Goal: Communication & Community: Share content

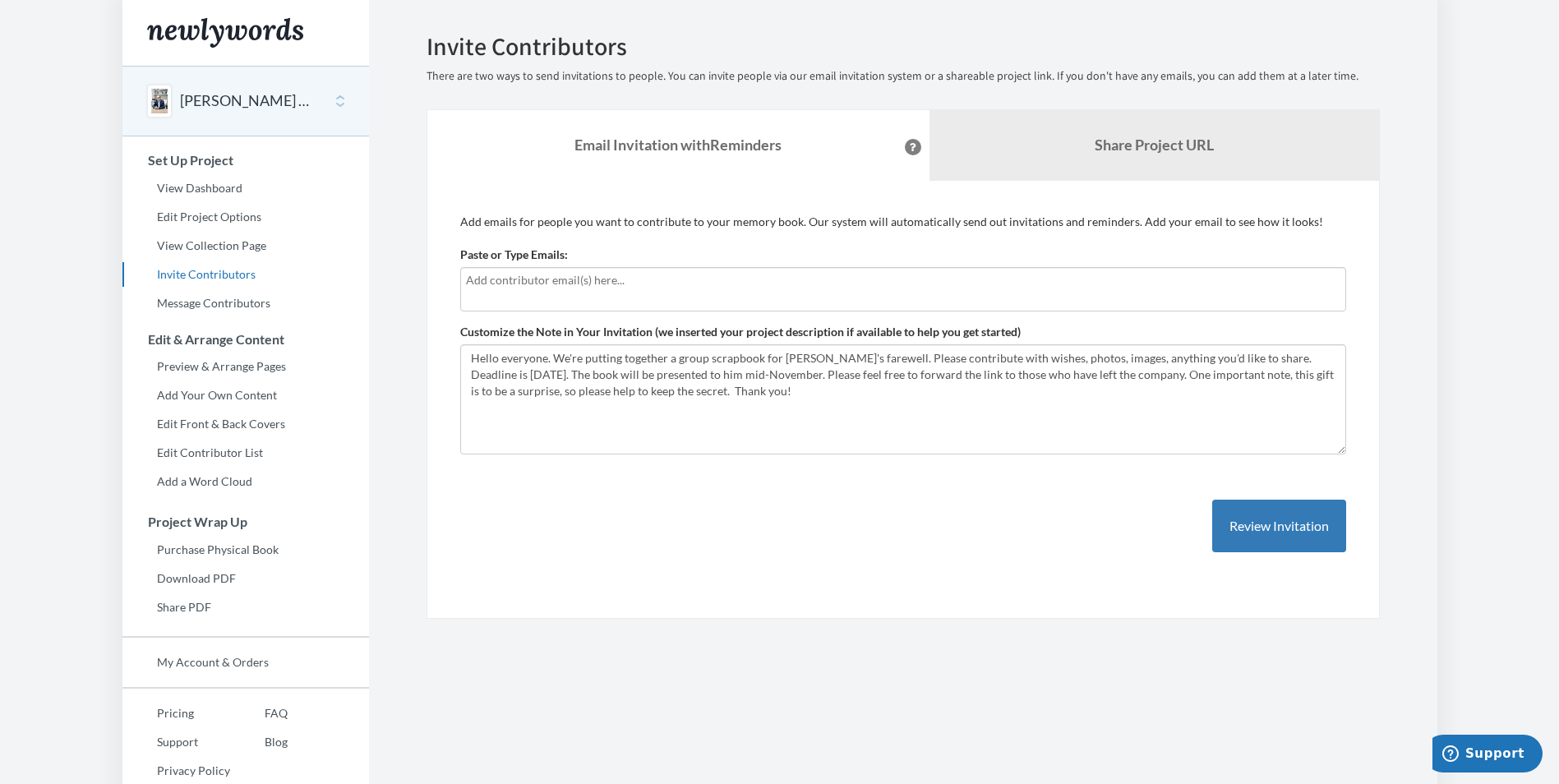
click at [558, 283] on input "text" at bounding box center [903, 280] width 875 height 18
type input "[PERSON_NAME][EMAIL_ADDRESS][PERSON_NAME][DOMAIN_NAME]"
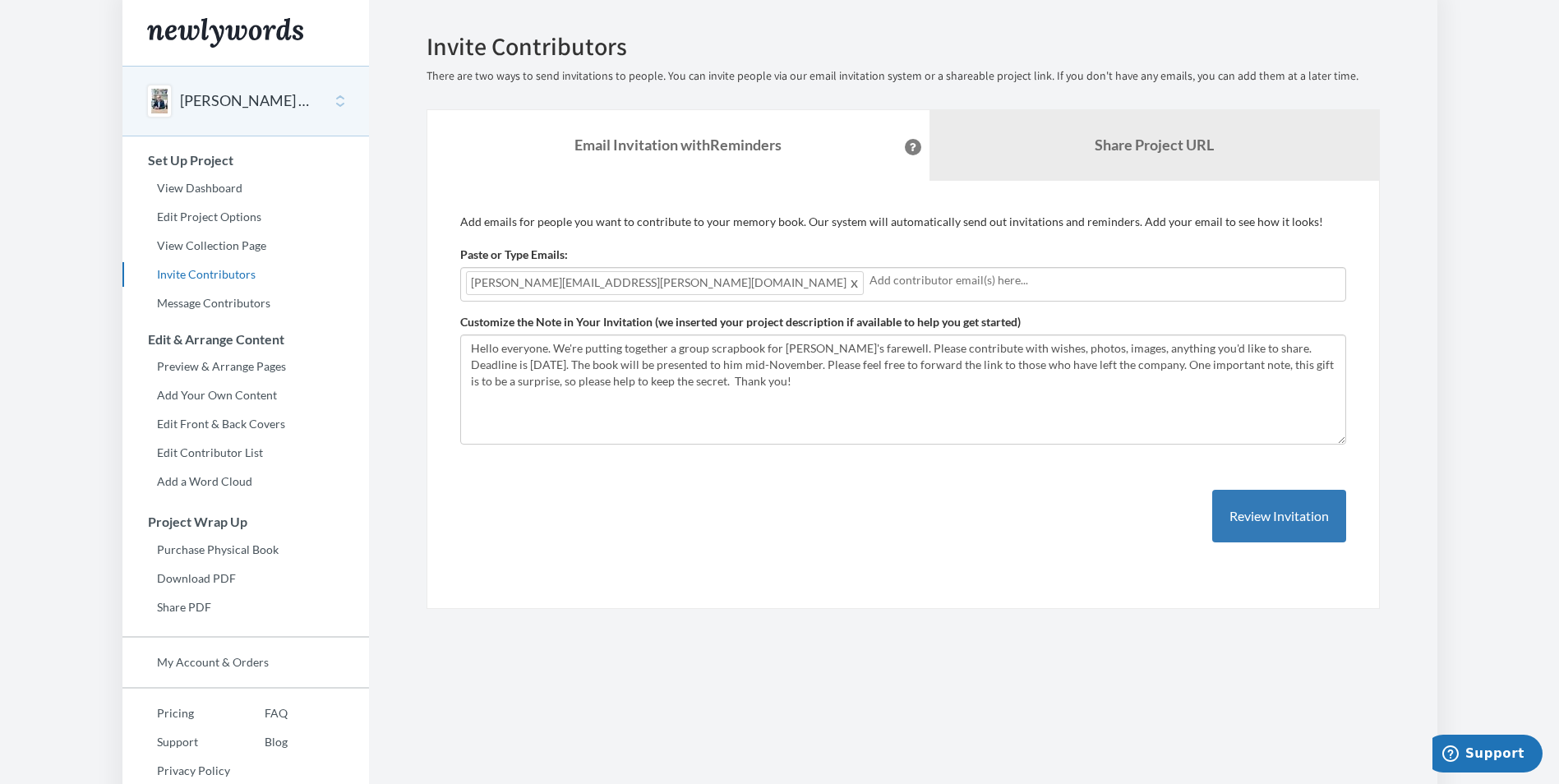
click at [870, 281] on input "text" at bounding box center [1105, 280] width 471 height 18
type input "[PERSON_NAME][EMAIL_ADDRESS][PERSON_NAME][DOMAIN_NAME]"
click at [1257, 514] on button "Review Invitation" at bounding box center [1279, 516] width 134 height 54
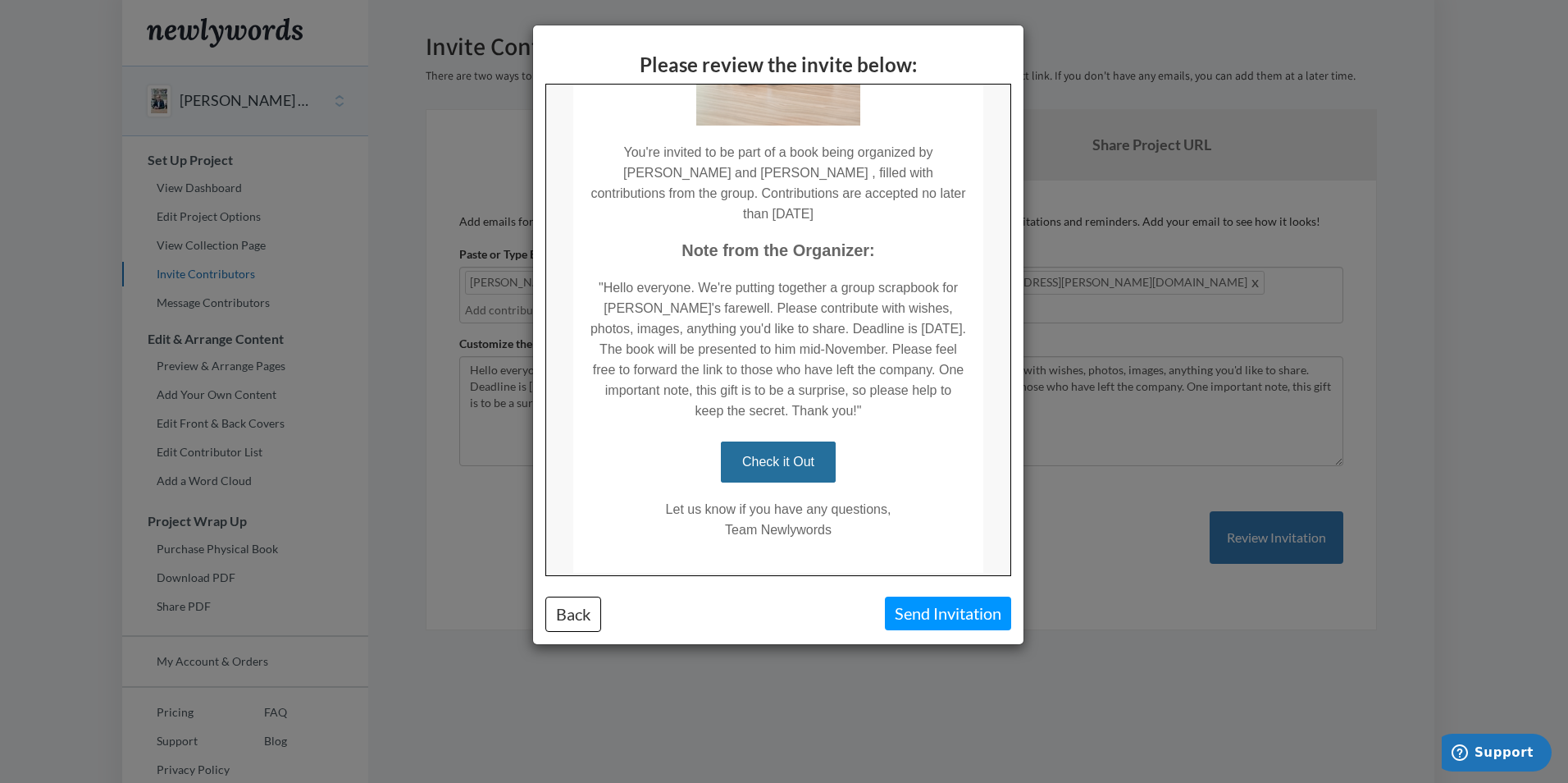
scroll to position [306, 0]
click at [581, 608] on button "Back" at bounding box center [573, 615] width 55 height 36
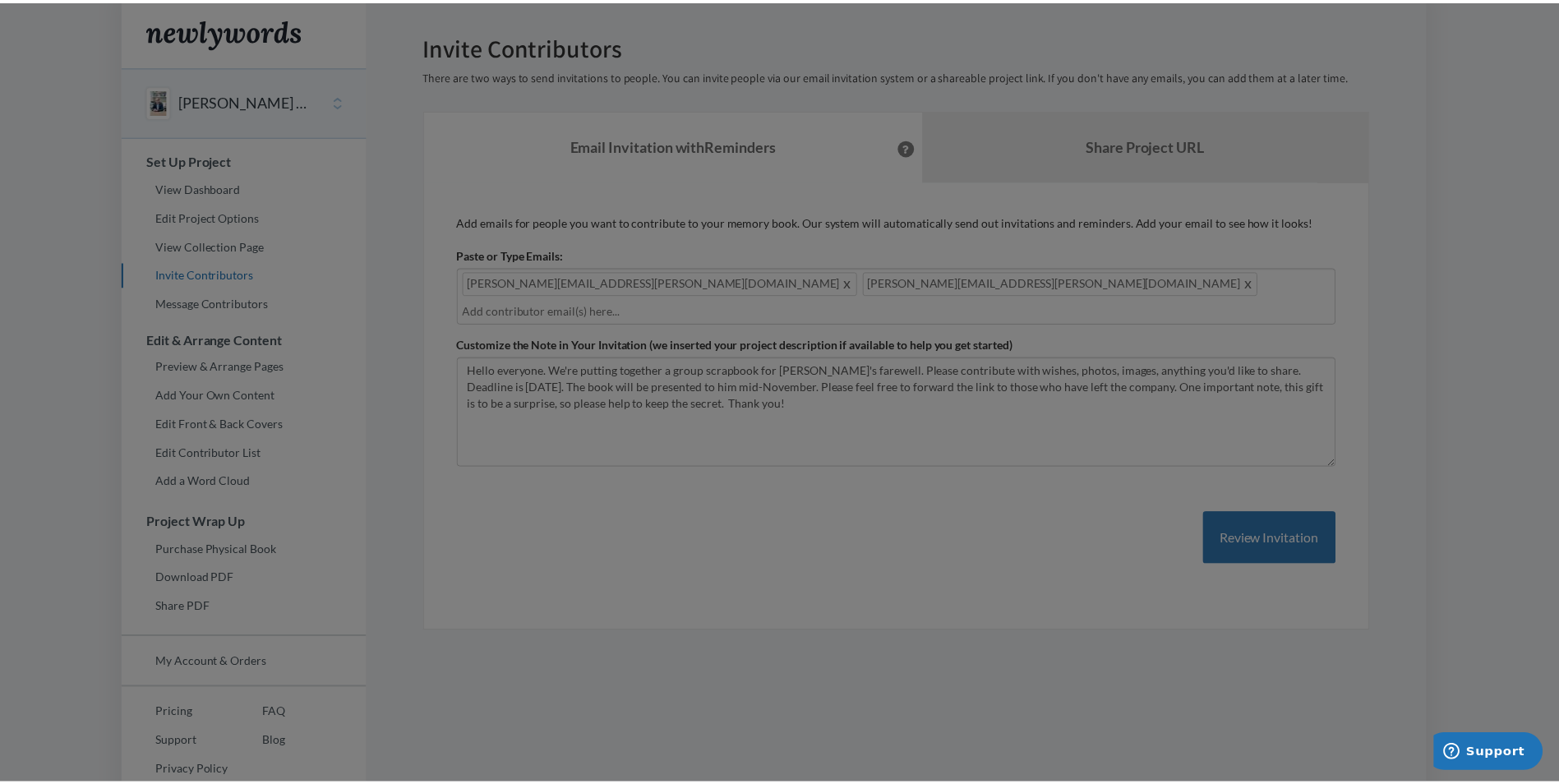
scroll to position [0, 0]
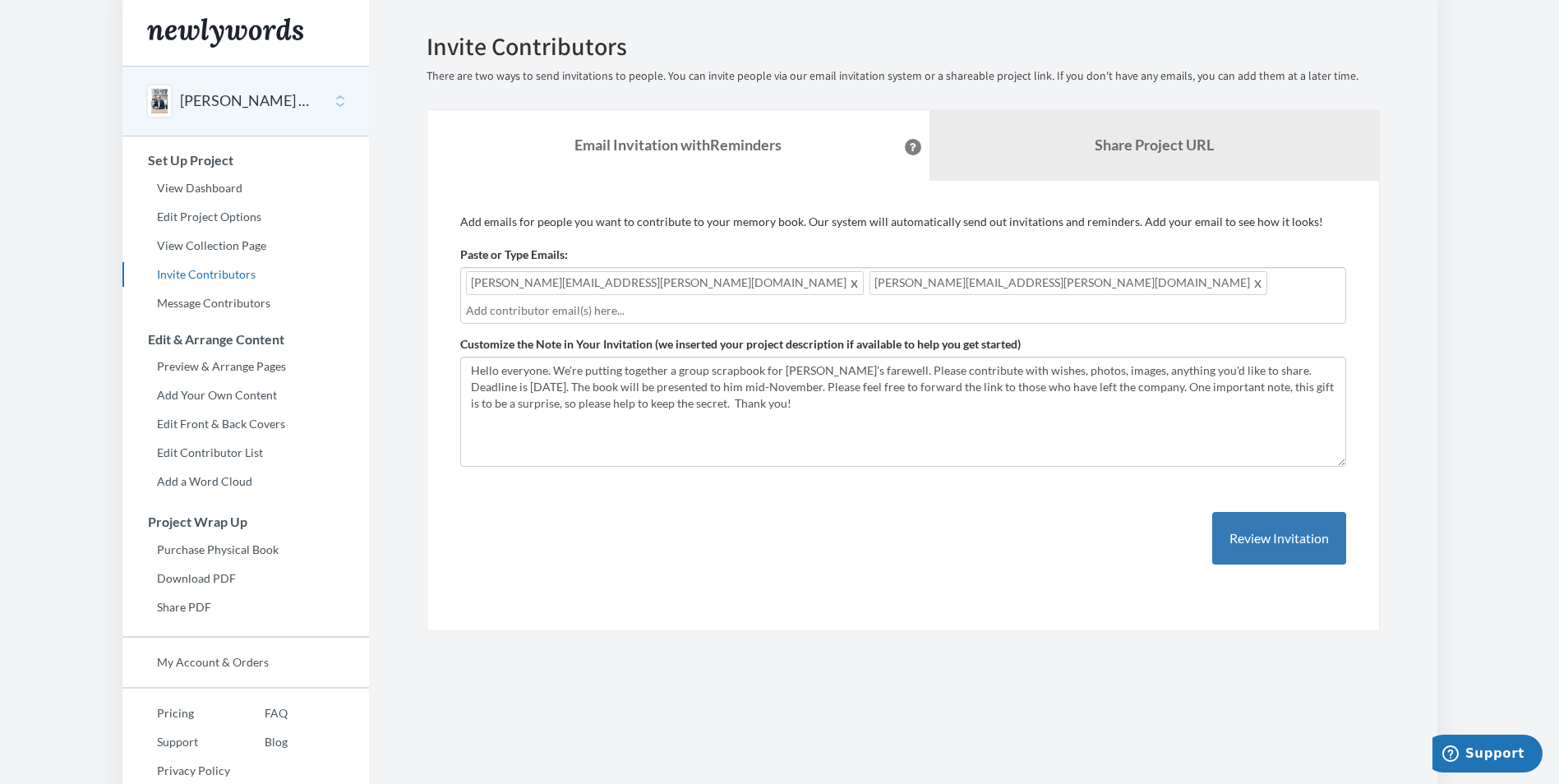
click at [260, 107] on button "[PERSON_NAME] - retirement" at bounding box center [246, 101] width 133 height 22
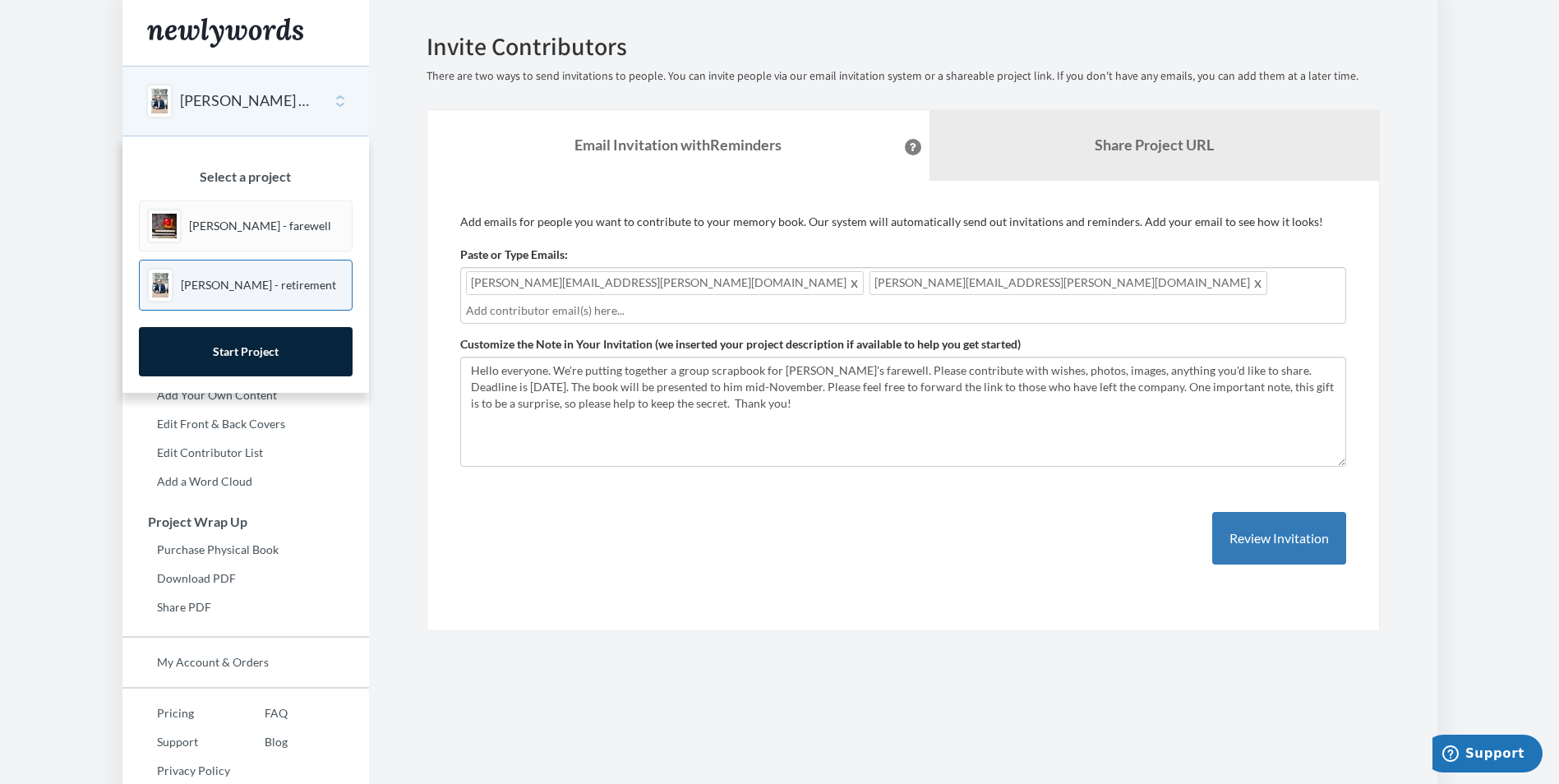
click at [849, 286] on span at bounding box center [855, 283] width 12 height 20
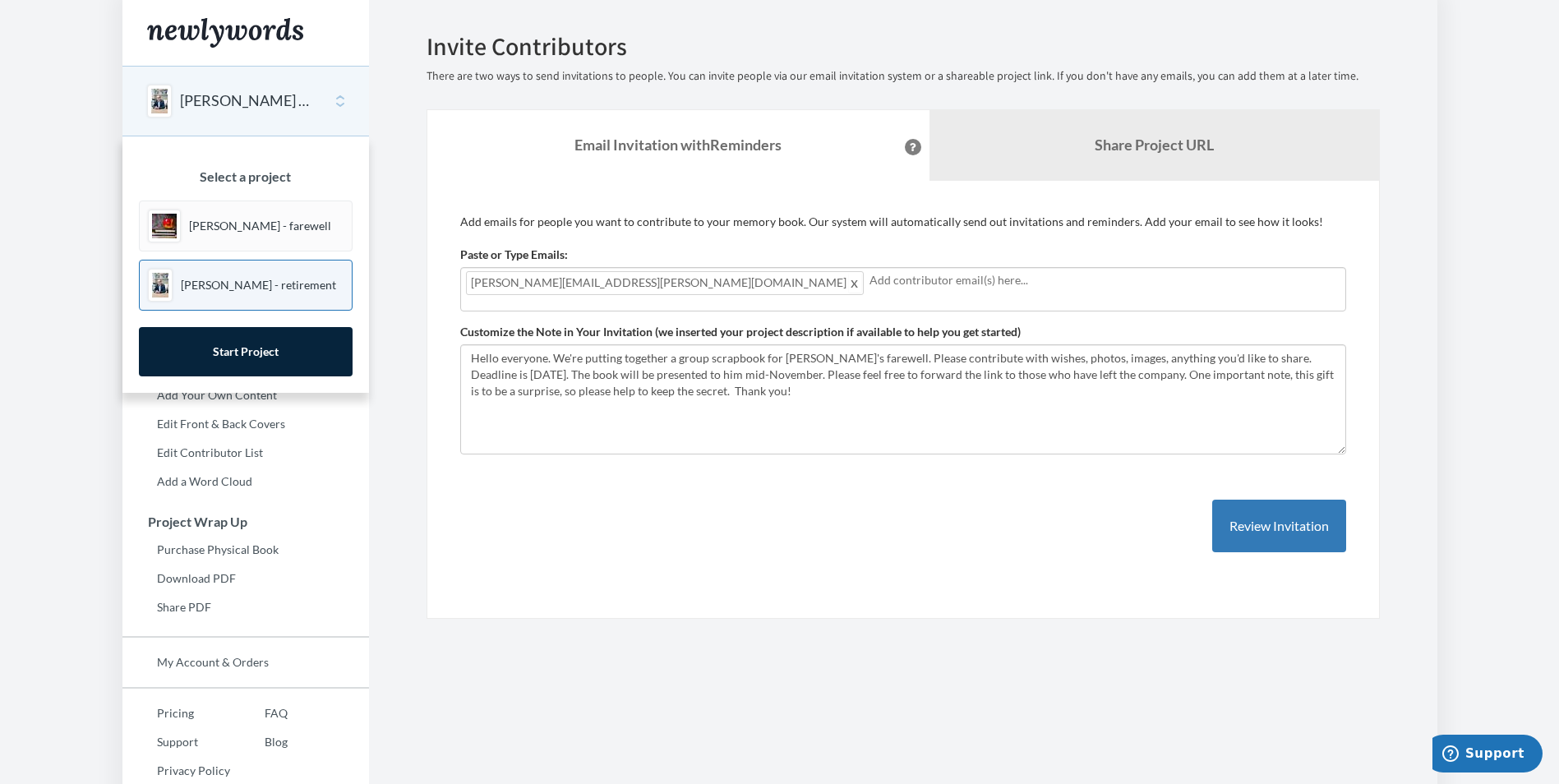
click at [849, 285] on span at bounding box center [855, 283] width 12 height 20
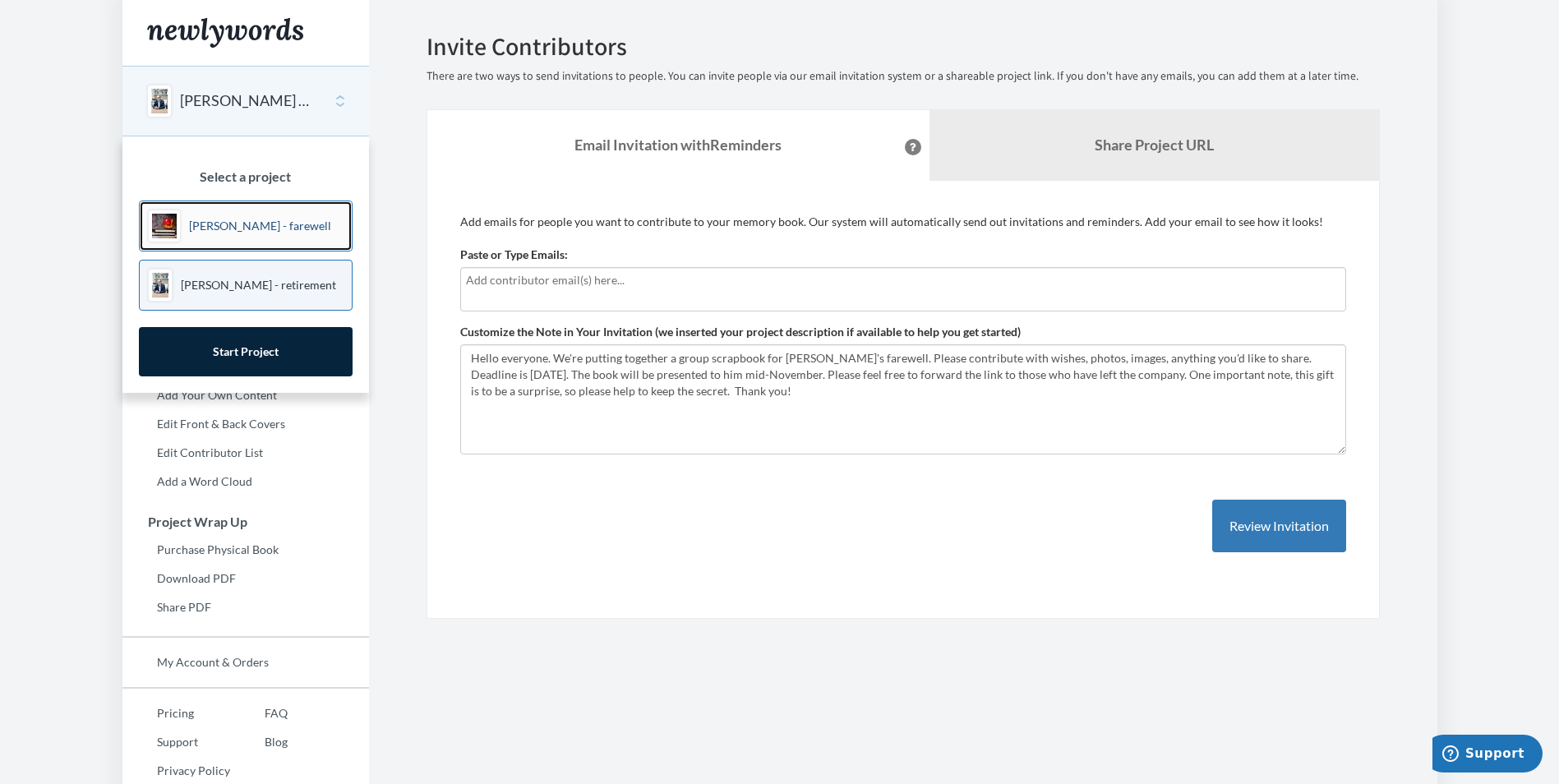
click at [226, 229] on p "[PERSON_NAME] - farewell" at bounding box center [259, 225] width 142 height 17
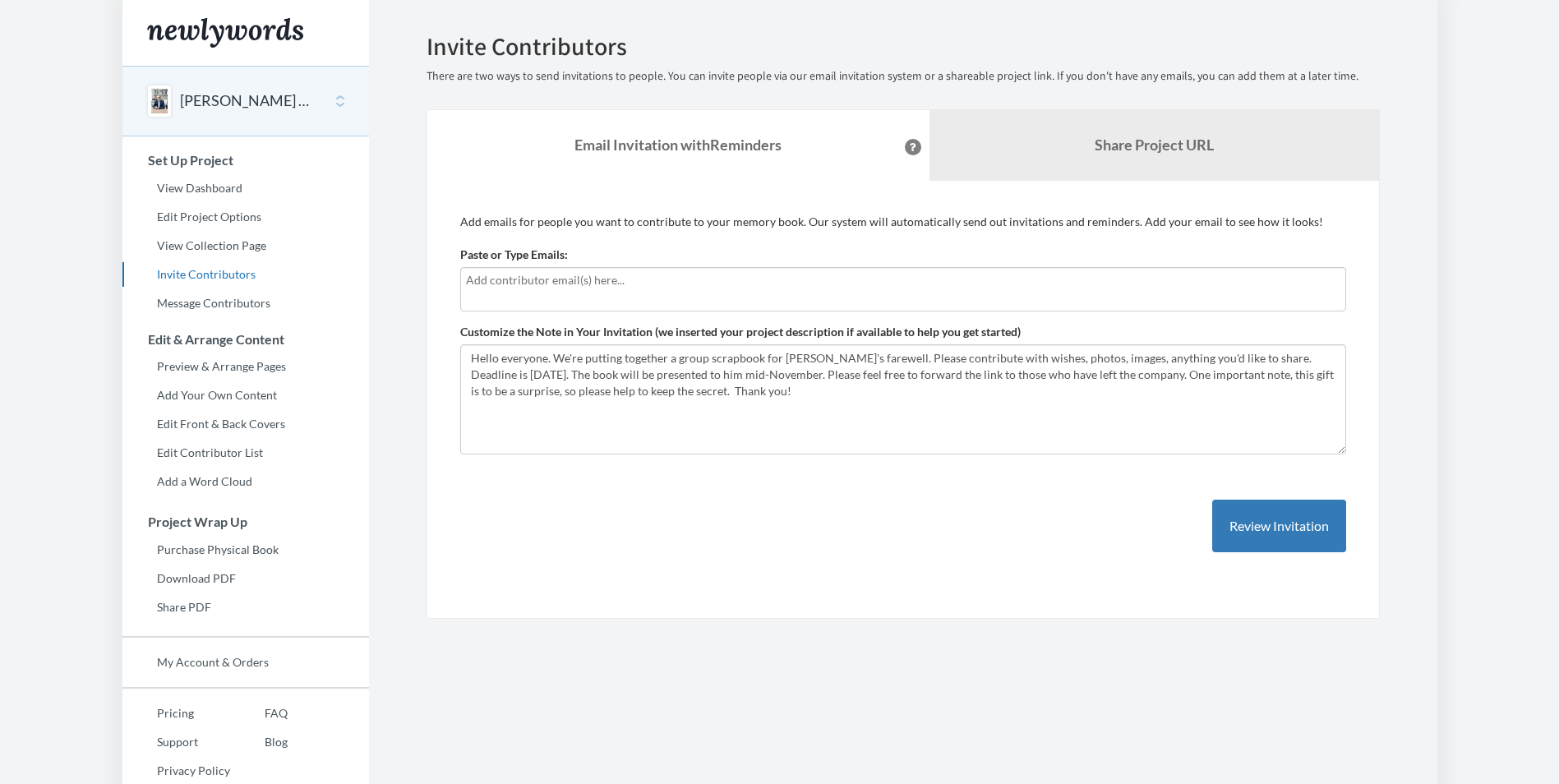
click at [551, 278] on input "text" at bounding box center [903, 280] width 875 height 18
type input "marta.schisano@americantower.com"
click at [656, 283] on input "marta.schisano@americantower.com" at bounding box center [903, 280] width 875 height 18
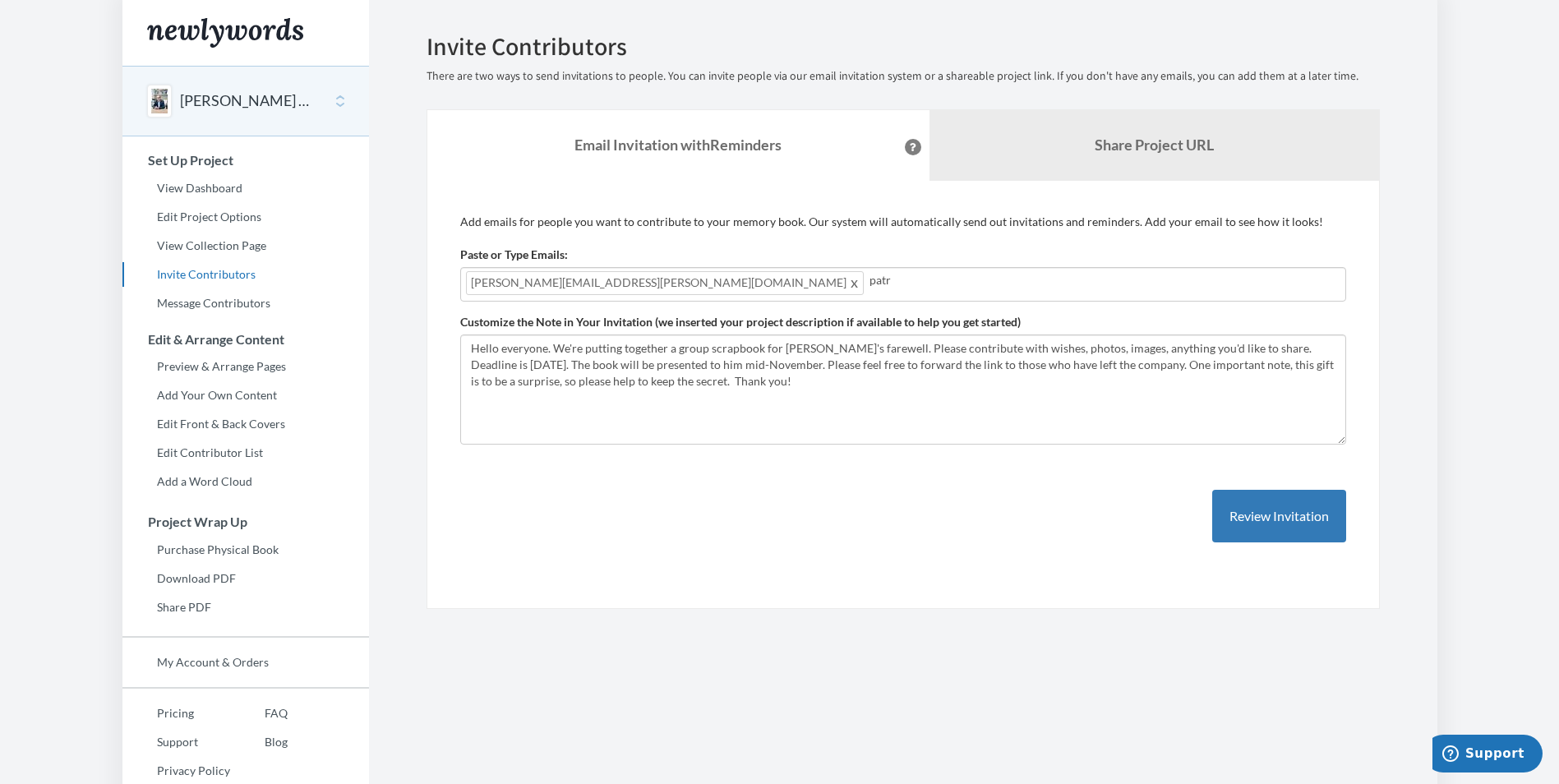
type input "patricia.cortes@americantower.com"
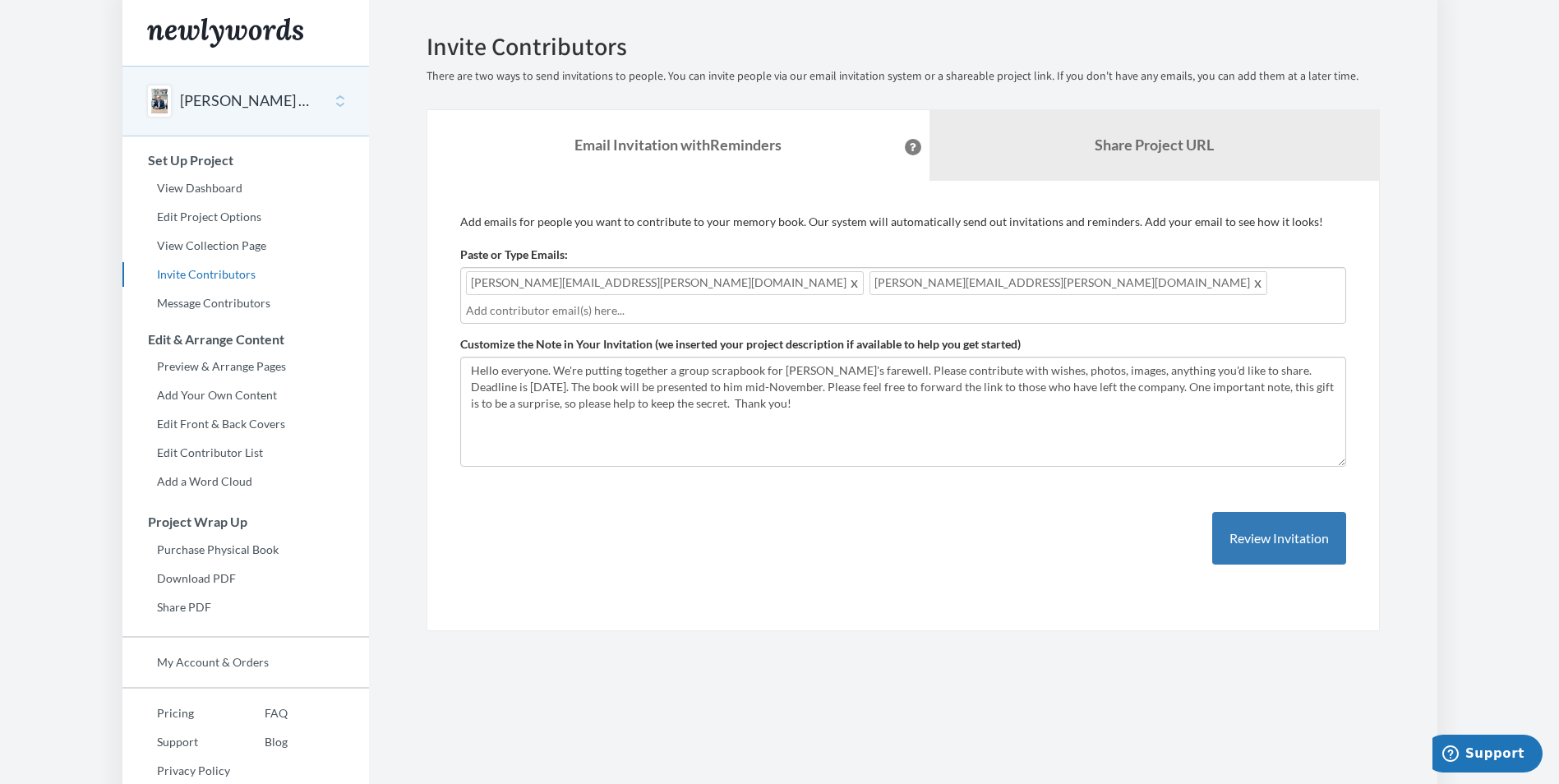
click at [1253, 282] on span at bounding box center [1259, 283] width 12 height 20
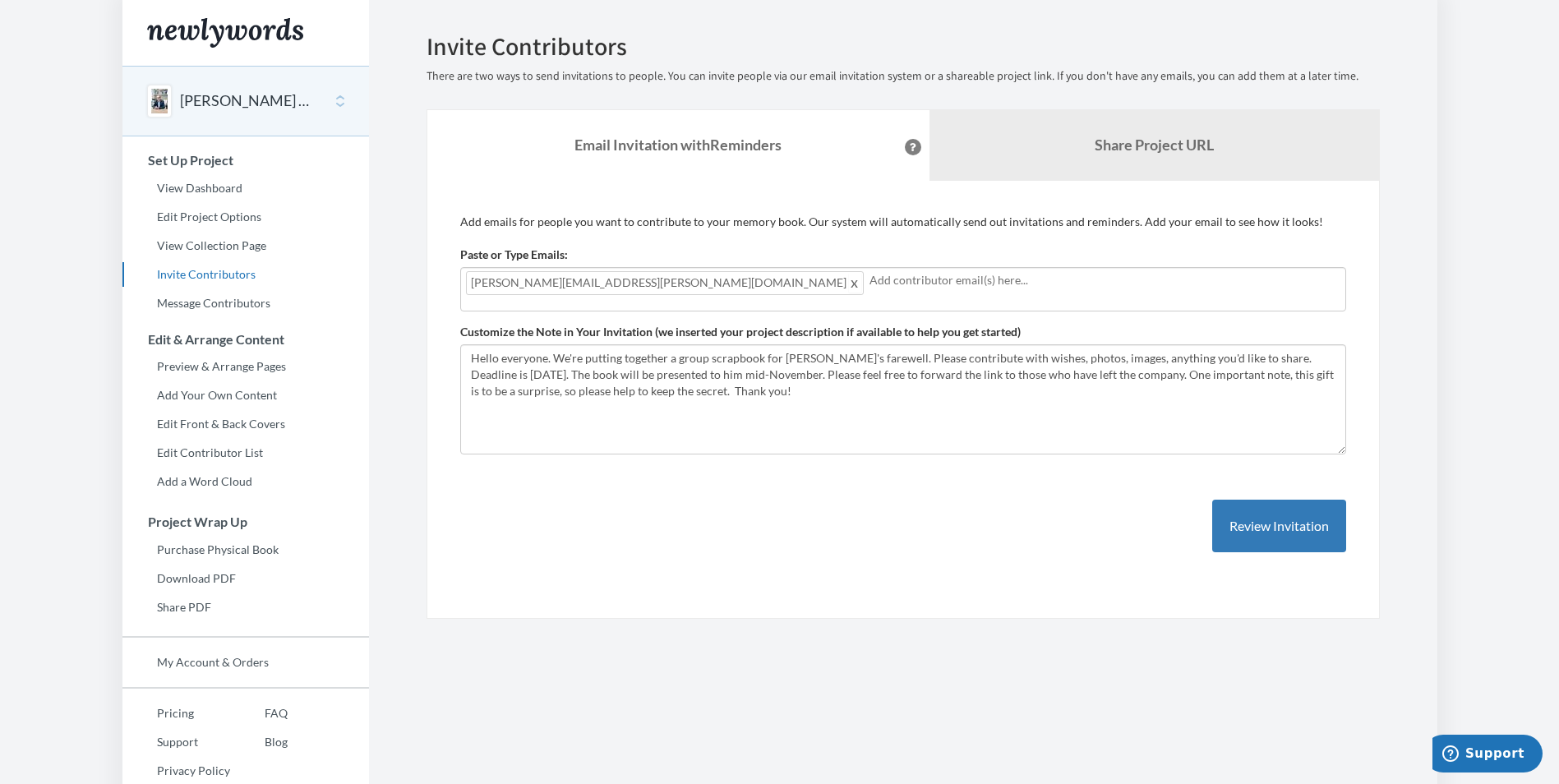
click at [849, 282] on span at bounding box center [855, 283] width 12 height 20
click at [231, 102] on button "[PERSON_NAME] - retirement" at bounding box center [246, 101] width 133 height 22
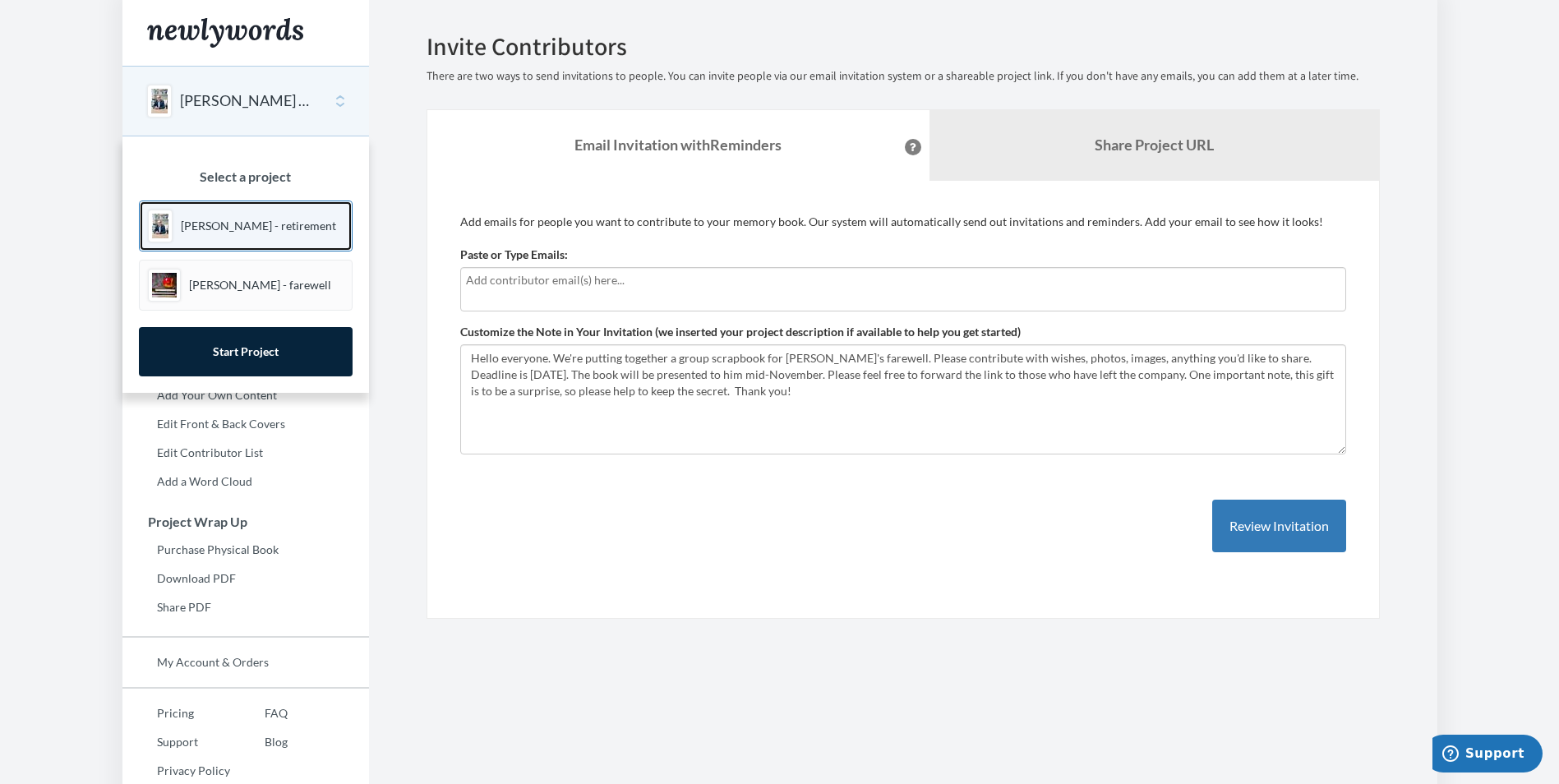
click at [233, 231] on p "[PERSON_NAME] - retirement" at bounding box center [258, 225] width 155 height 17
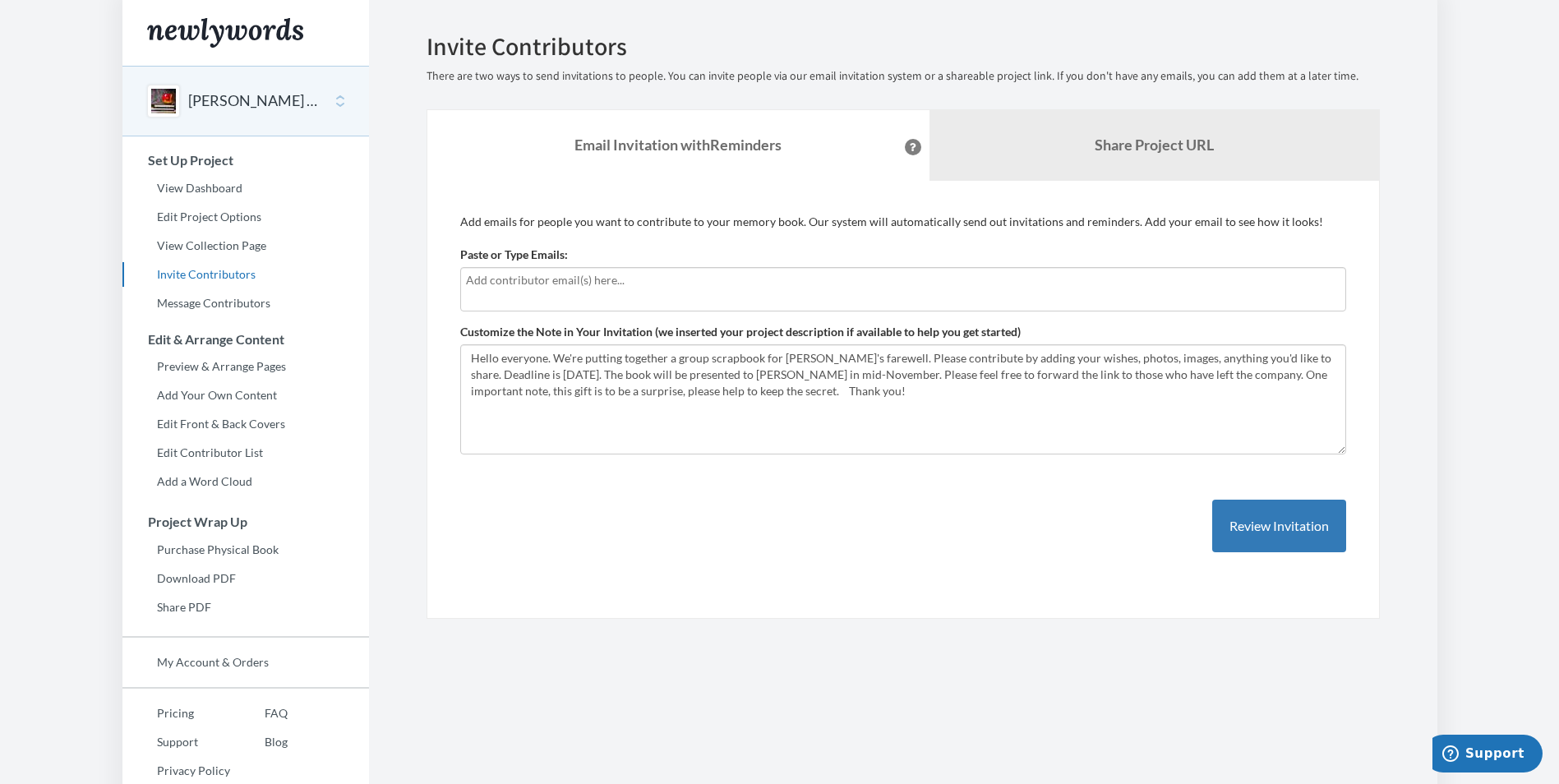
click at [546, 282] on input "text" at bounding box center [903, 280] width 875 height 18
type input "[PERSON_NAME][EMAIL_ADDRESS][PERSON_NAME][DOMAIN_NAME]"
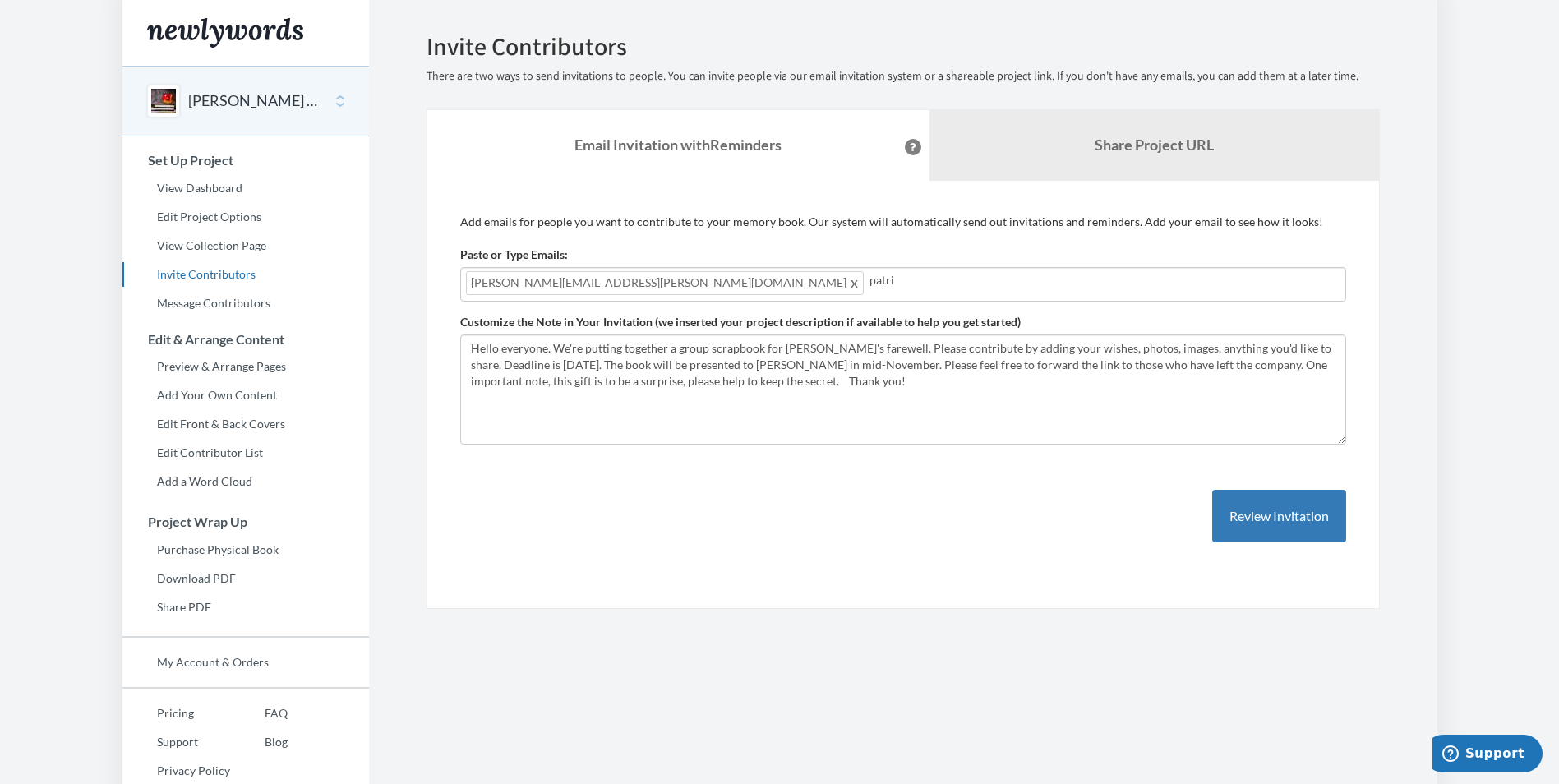
type input "[PERSON_NAME][EMAIL_ADDRESS][PERSON_NAME][DOMAIN_NAME]"
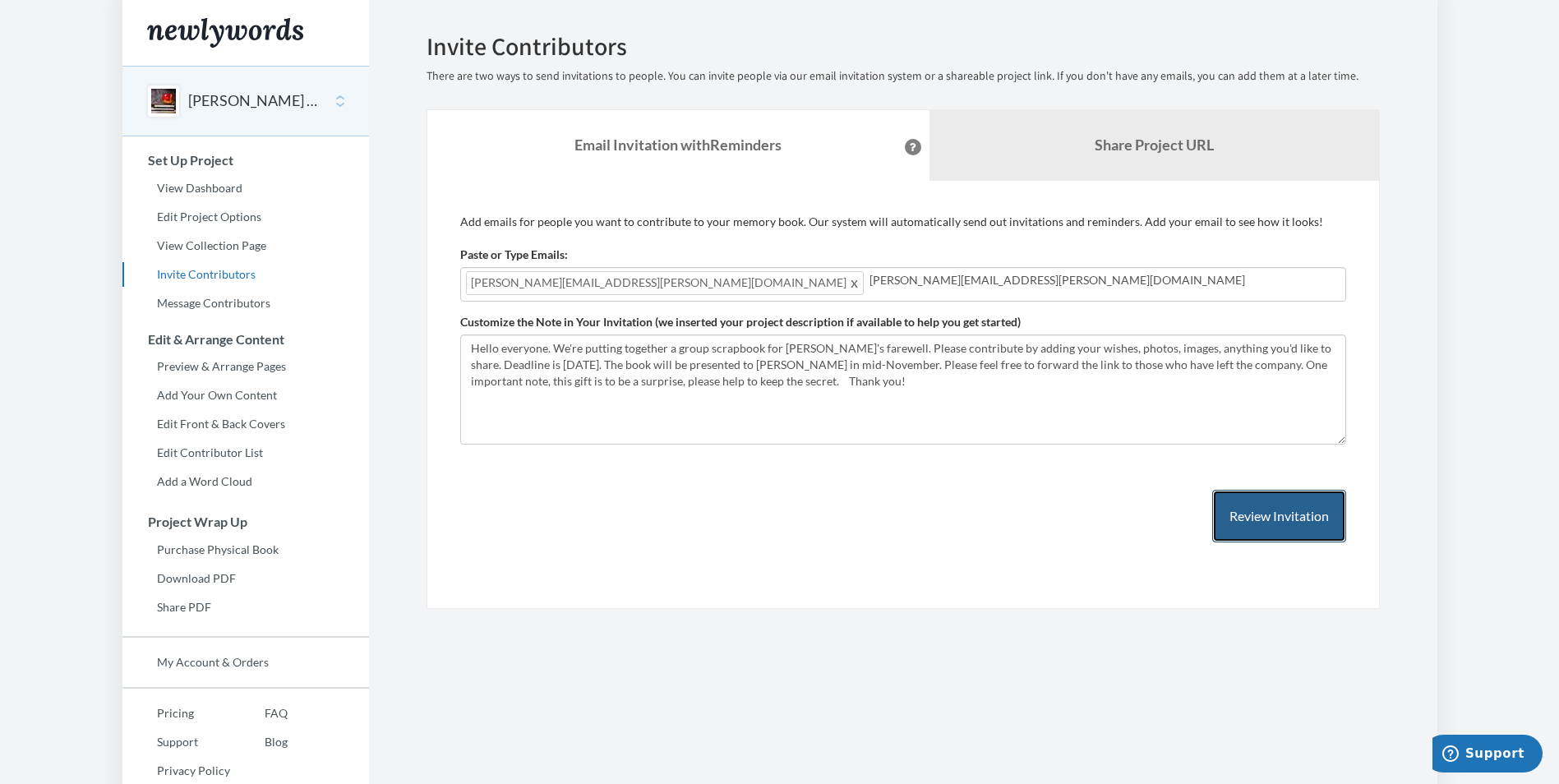
click at [1263, 518] on button "Review Invitation" at bounding box center [1279, 516] width 134 height 54
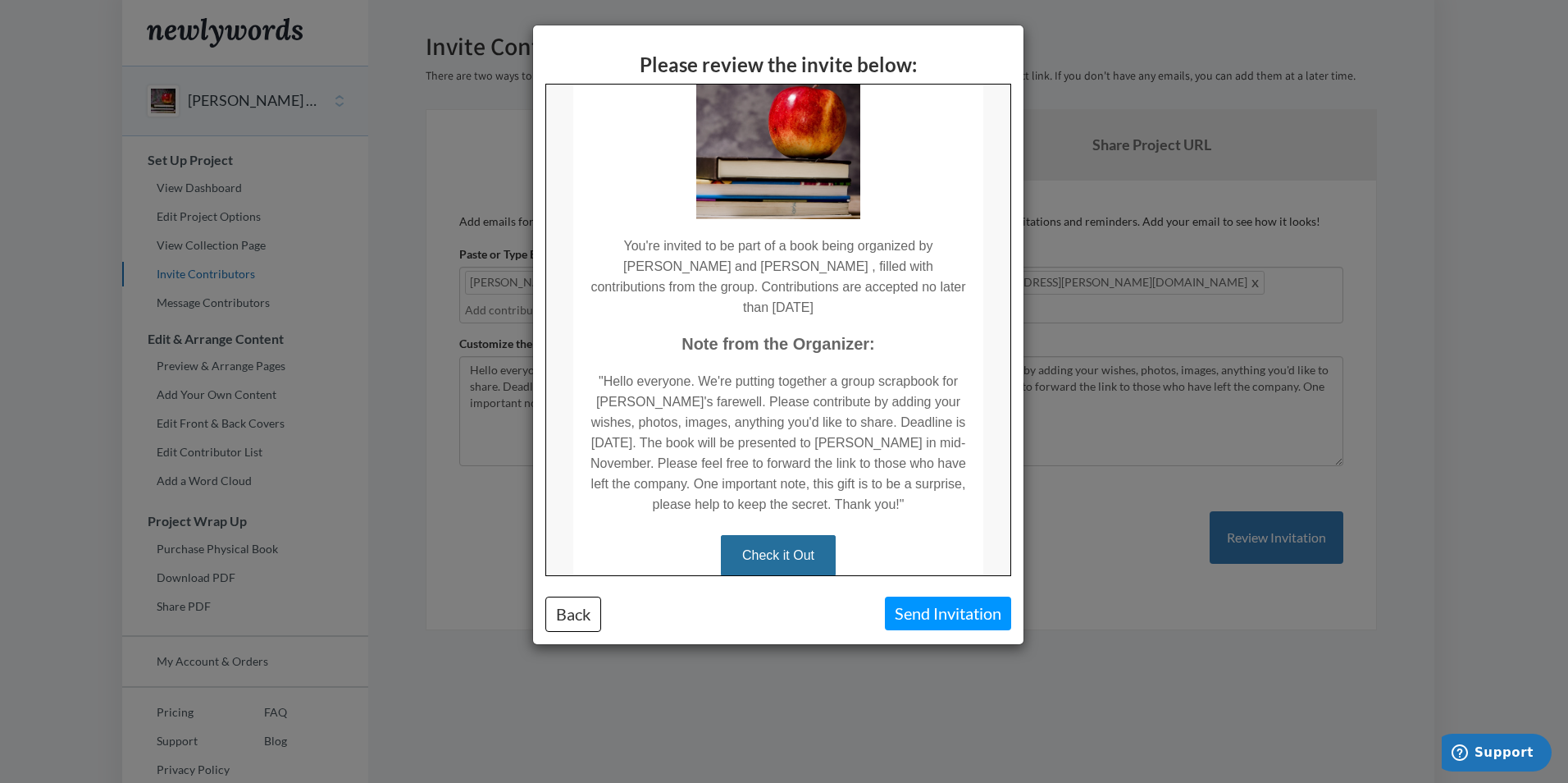
scroll to position [257, 0]
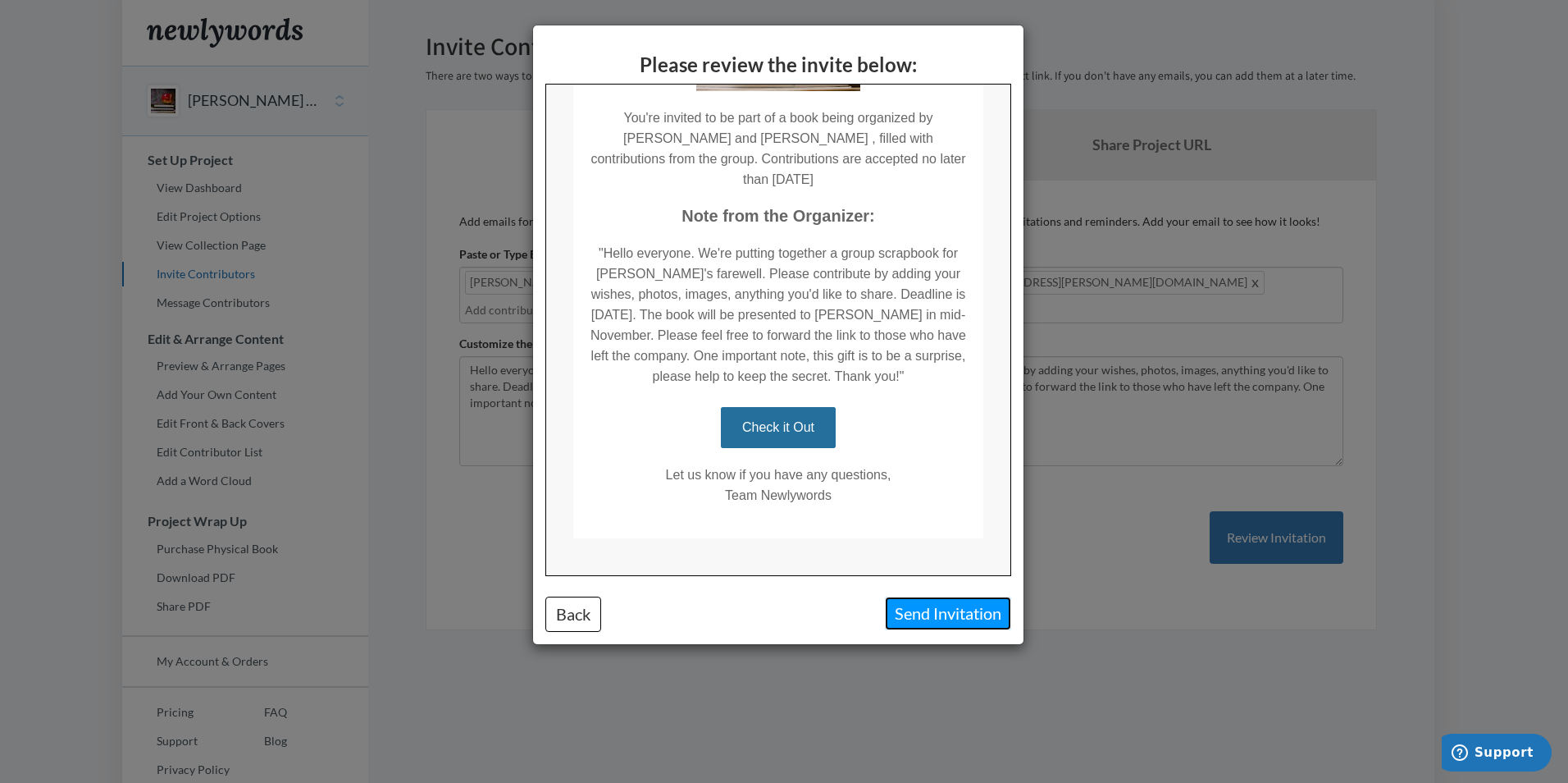
click at [917, 610] on button "Send Invitation" at bounding box center [947, 614] width 126 height 34
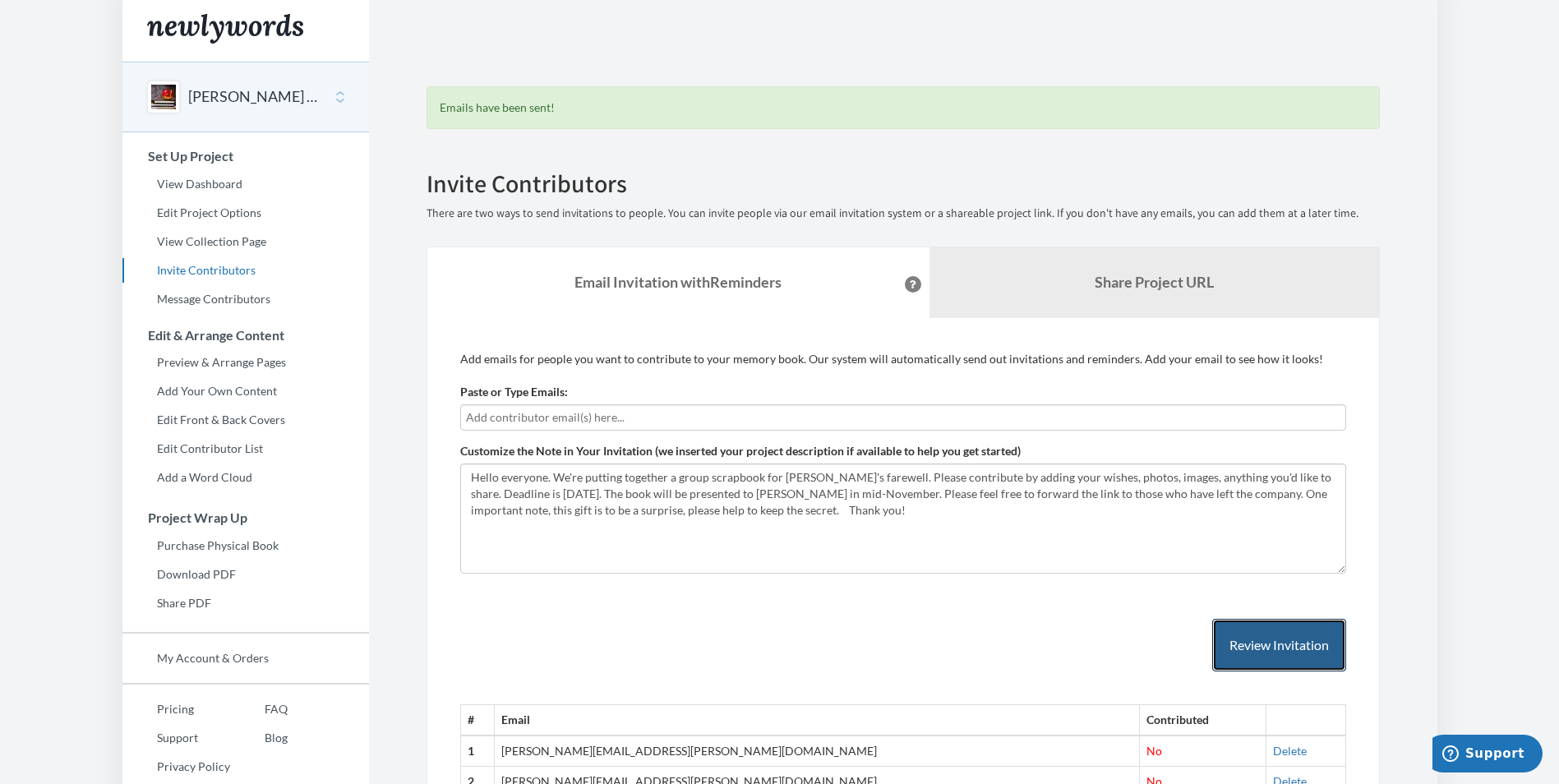
scroll to position [0, 0]
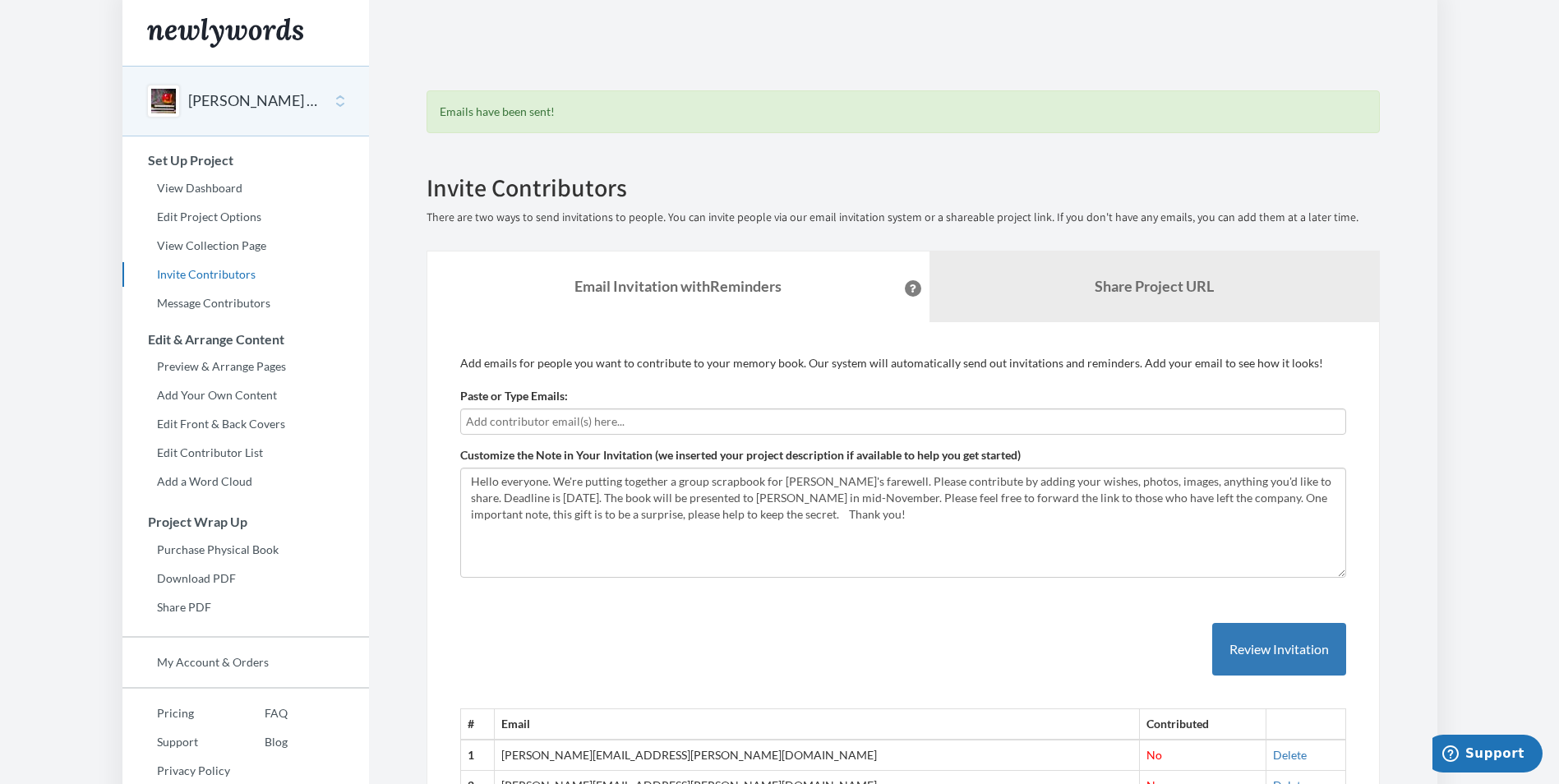
click at [250, 101] on button "[PERSON_NAME] - farewell" at bounding box center [255, 101] width 133 height 22
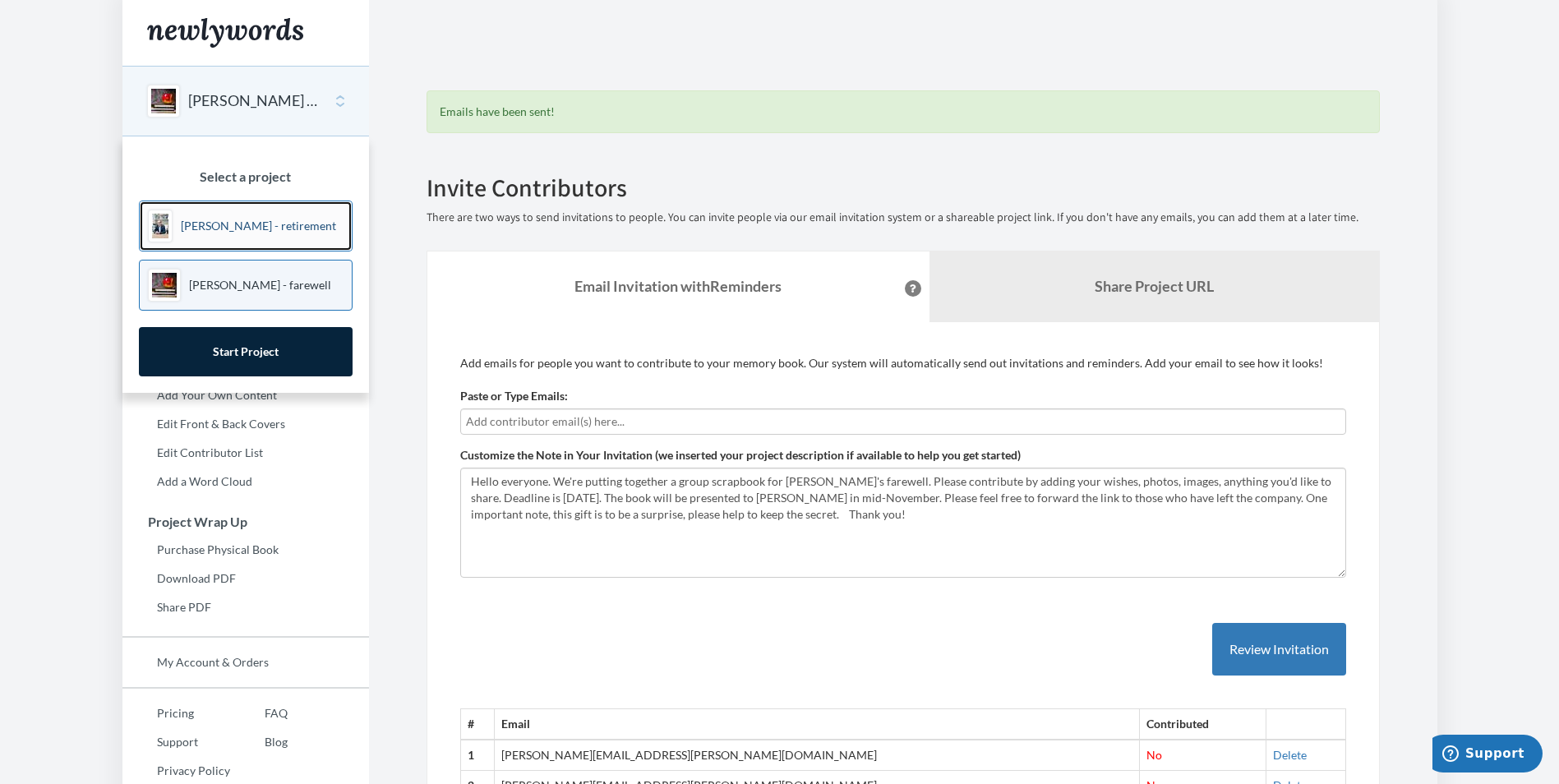
click at [246, 231] on p "[PERSON_NAME] - retirement" at bounding box center [258, 225] width 155 height 17
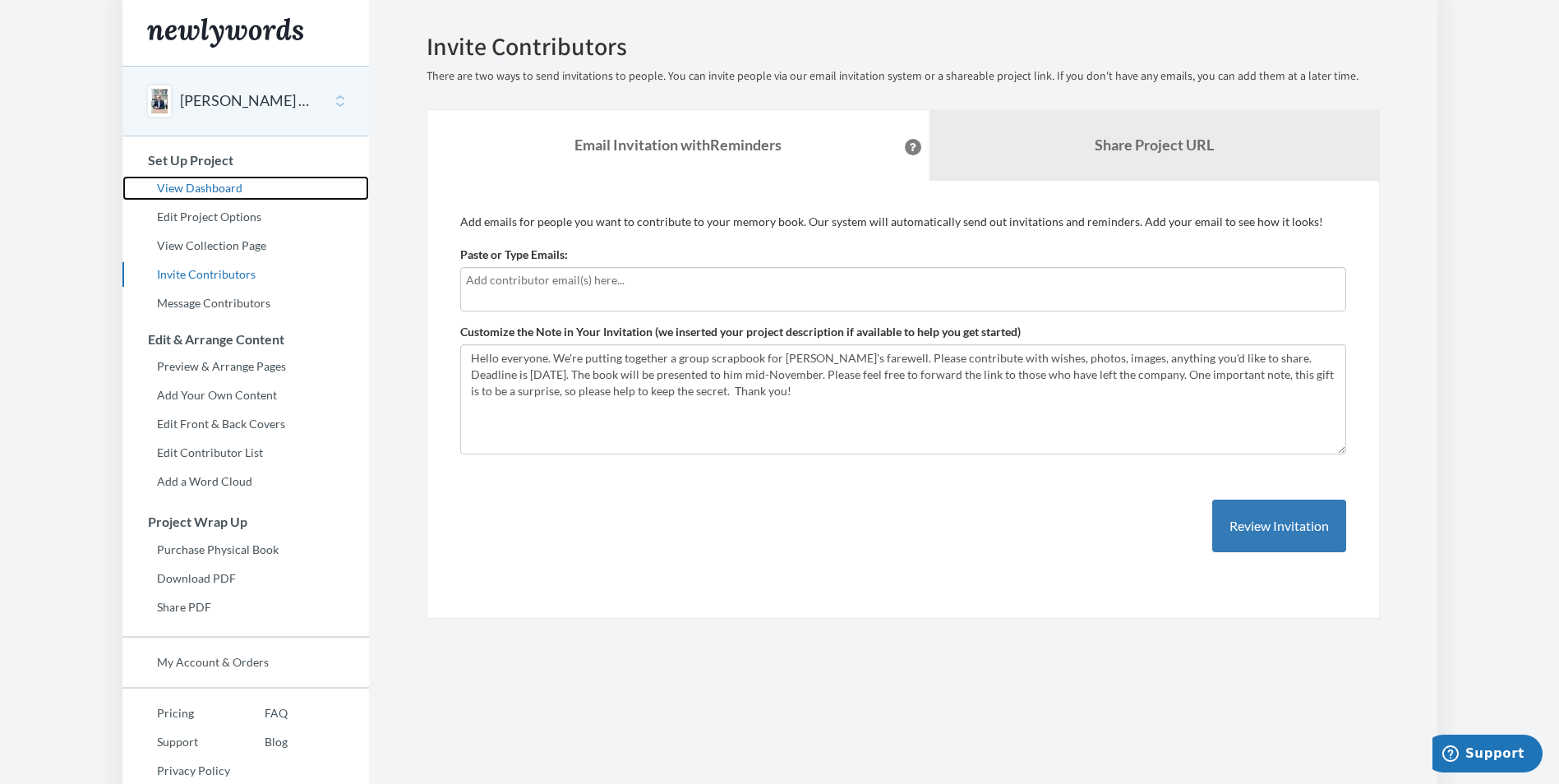
click at [210, 192] on link "View Dashboard" at bounding box center [245, 188] width 246 height 25
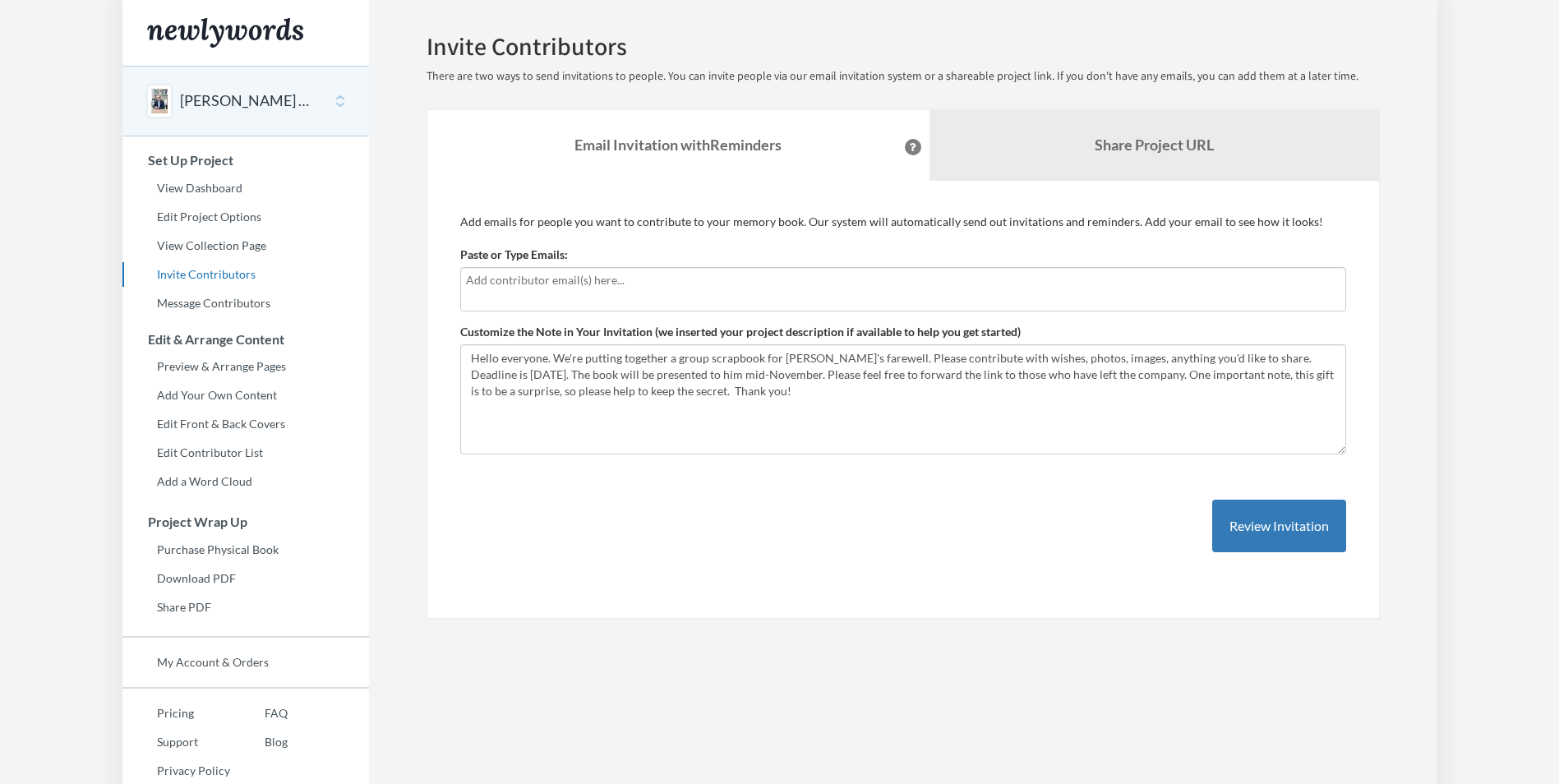
click at [486, 277] on input "text" at bounding box center [903, 280] width 875 height 18
type input "[PERSON_NAME][EMAIL_ADDRESS][PERSON_NAME][DOMAIN_NAME]"
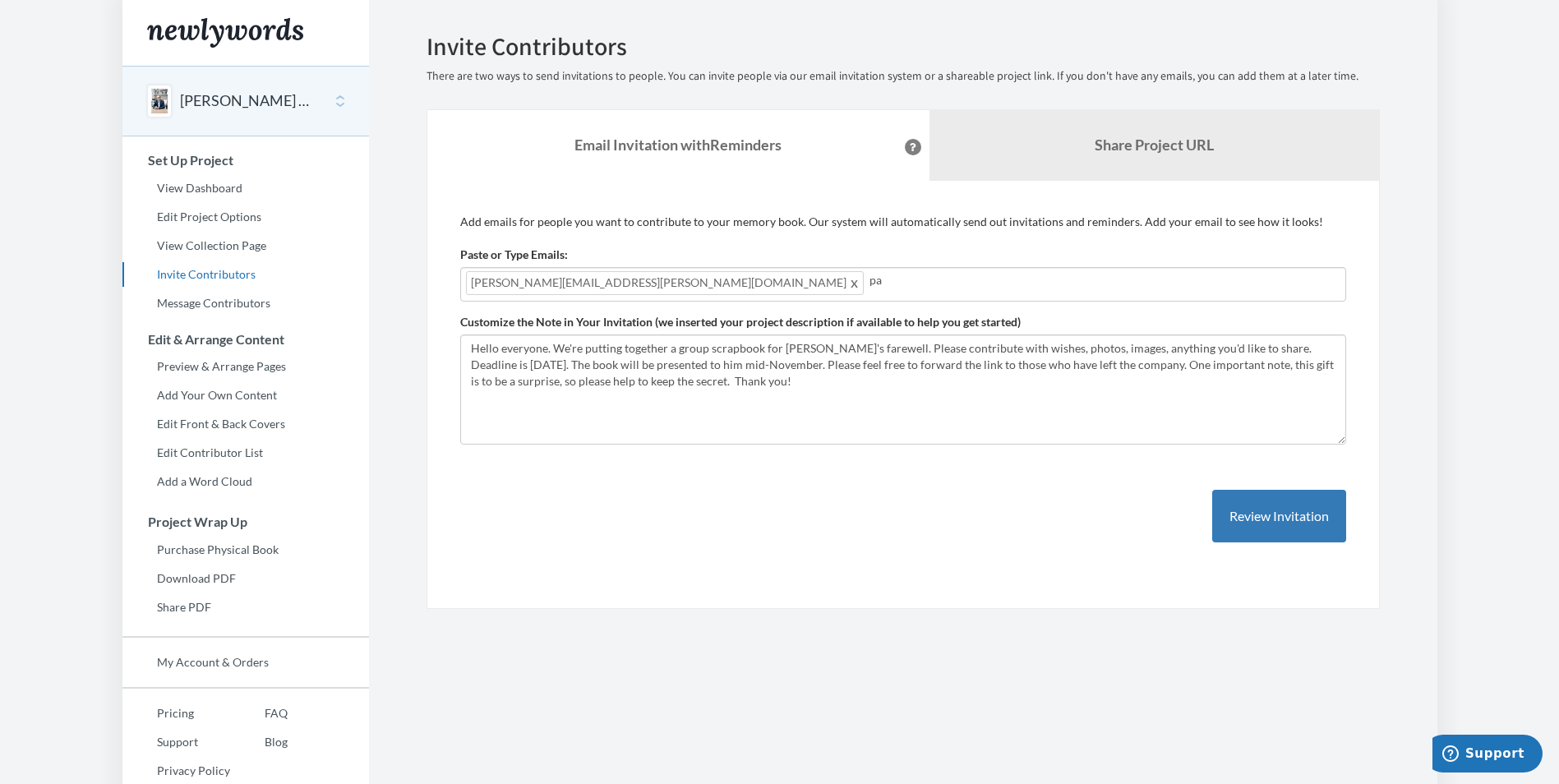
type input "[PERSON_NAME][EMAIL_ADDRESS][PERSON_NAME][DOMAIN_NAME]"
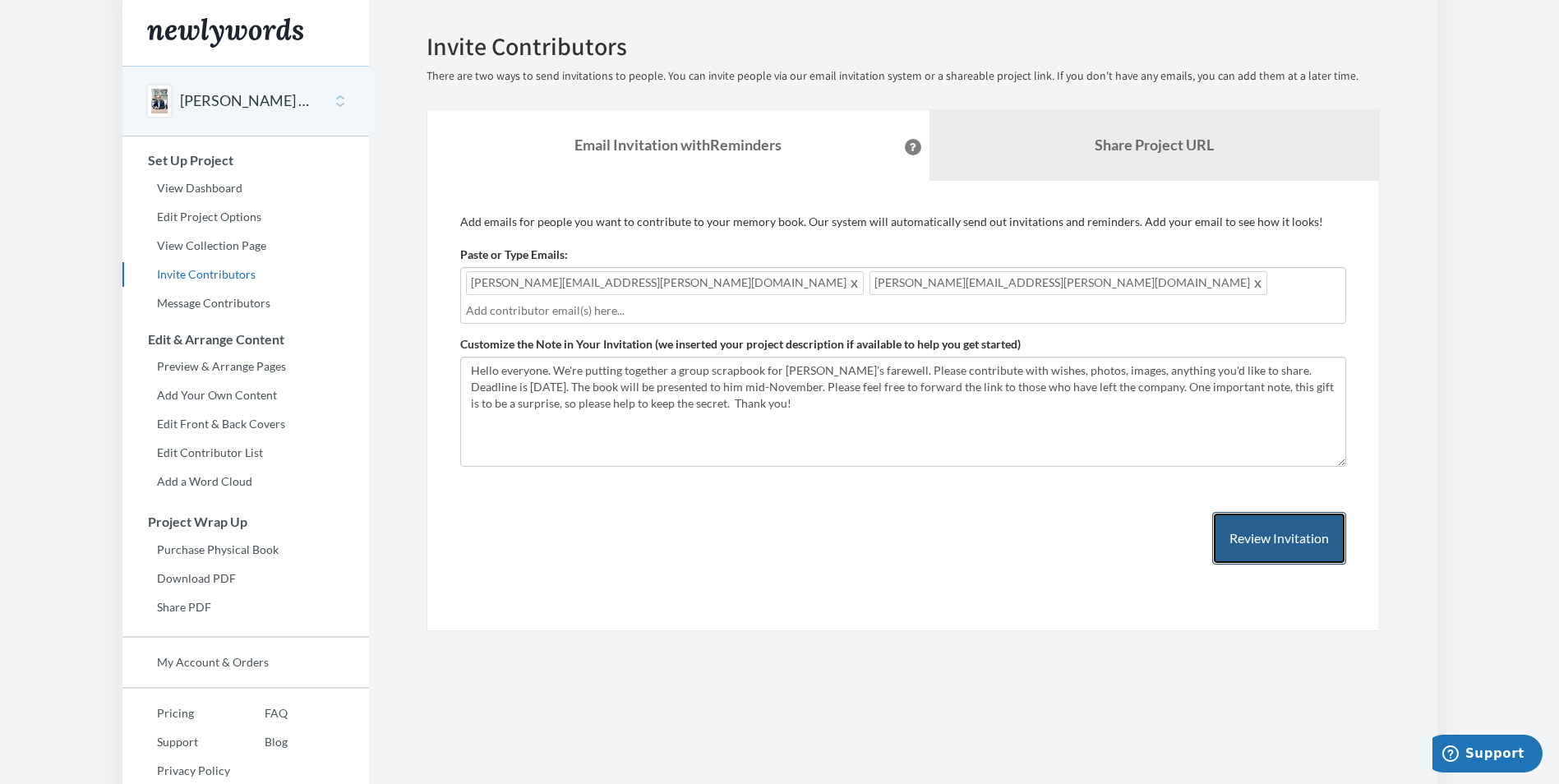
click at [1268, 512] on button "Review Invitation" at bounding box center [1279, 539] width 134 height 54
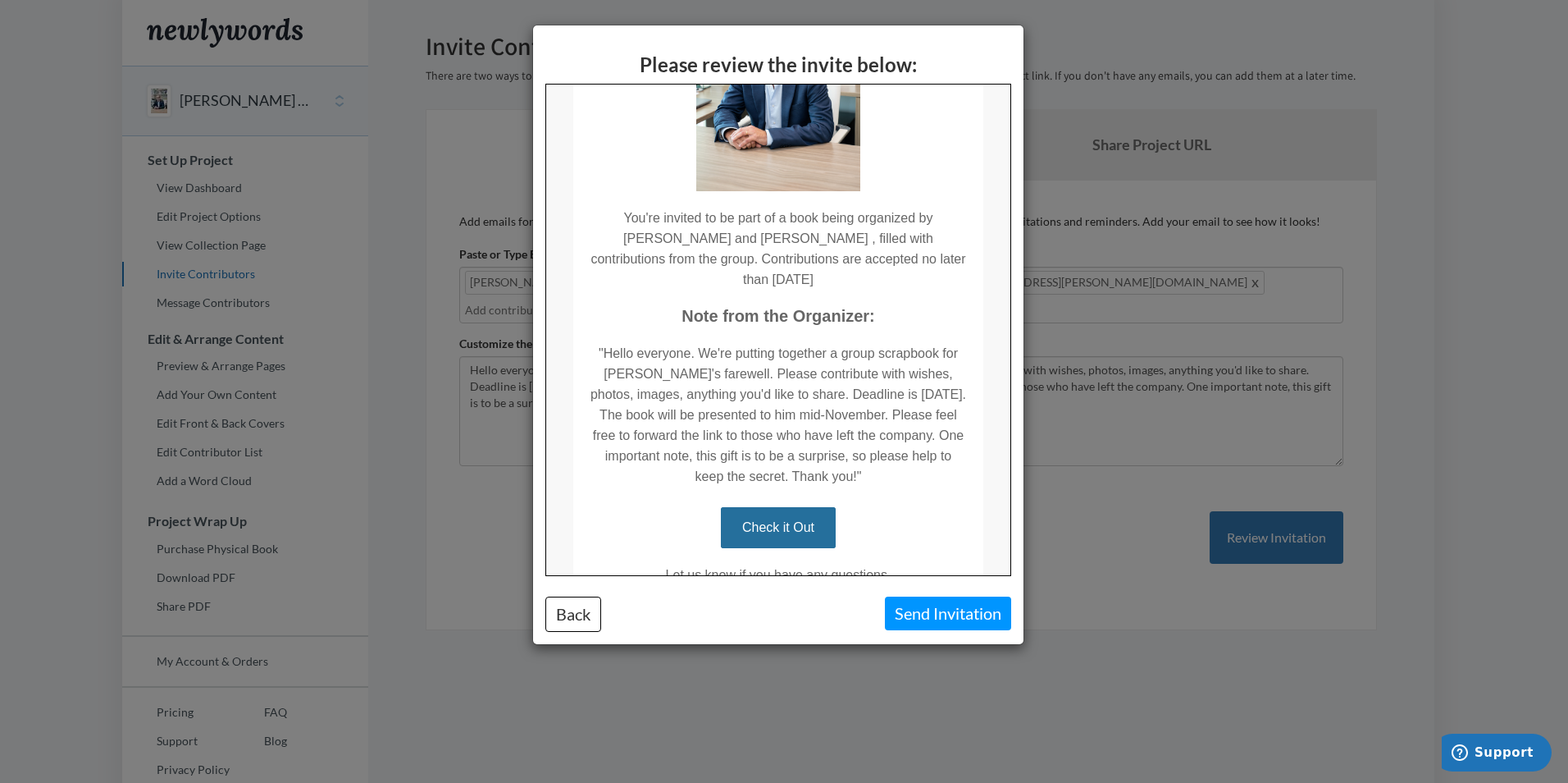
scroll to position [246, 0]
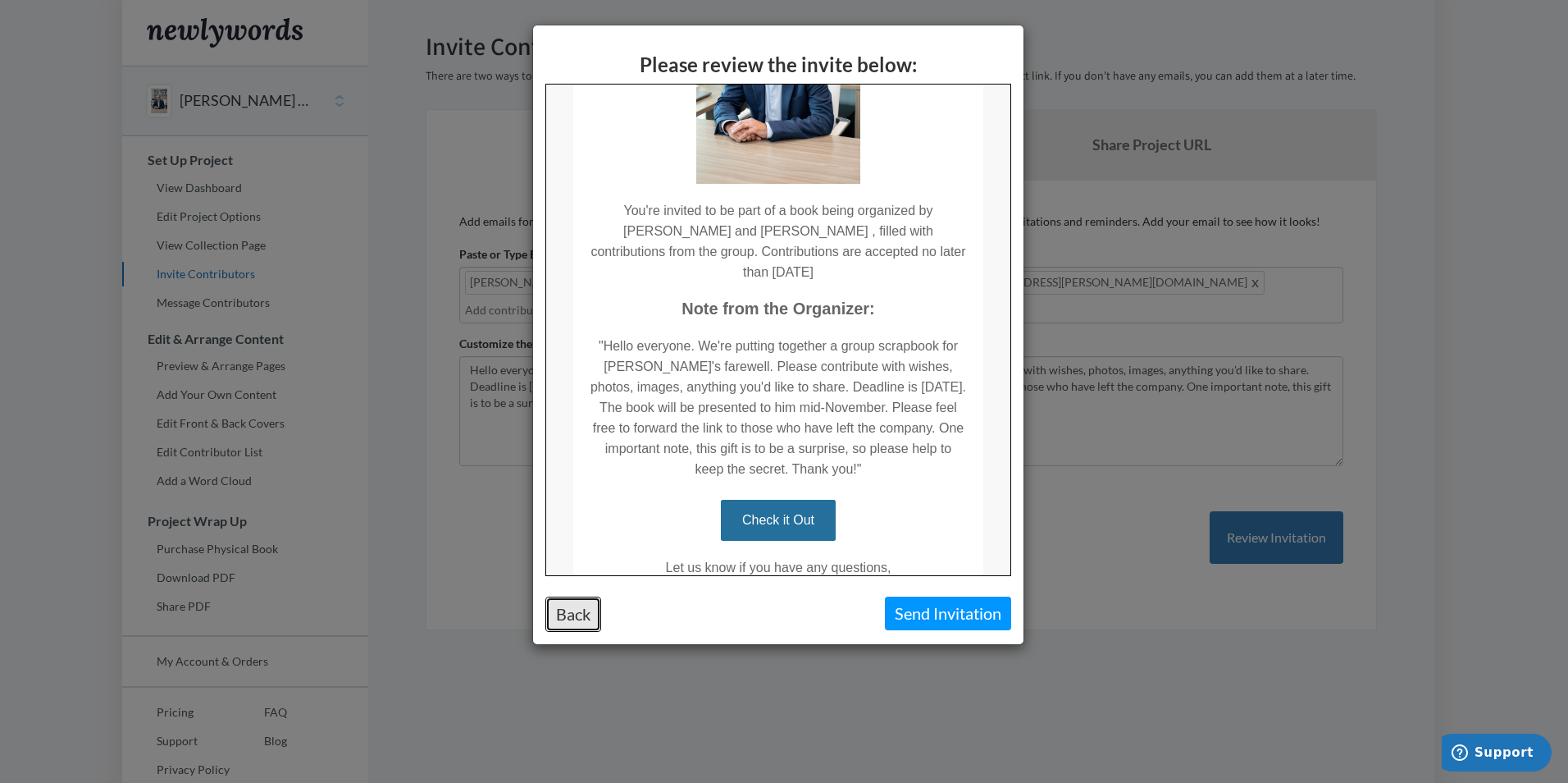
click at [574, 613] on button "Back" at bounding box center [573, 615] width 55 height 36
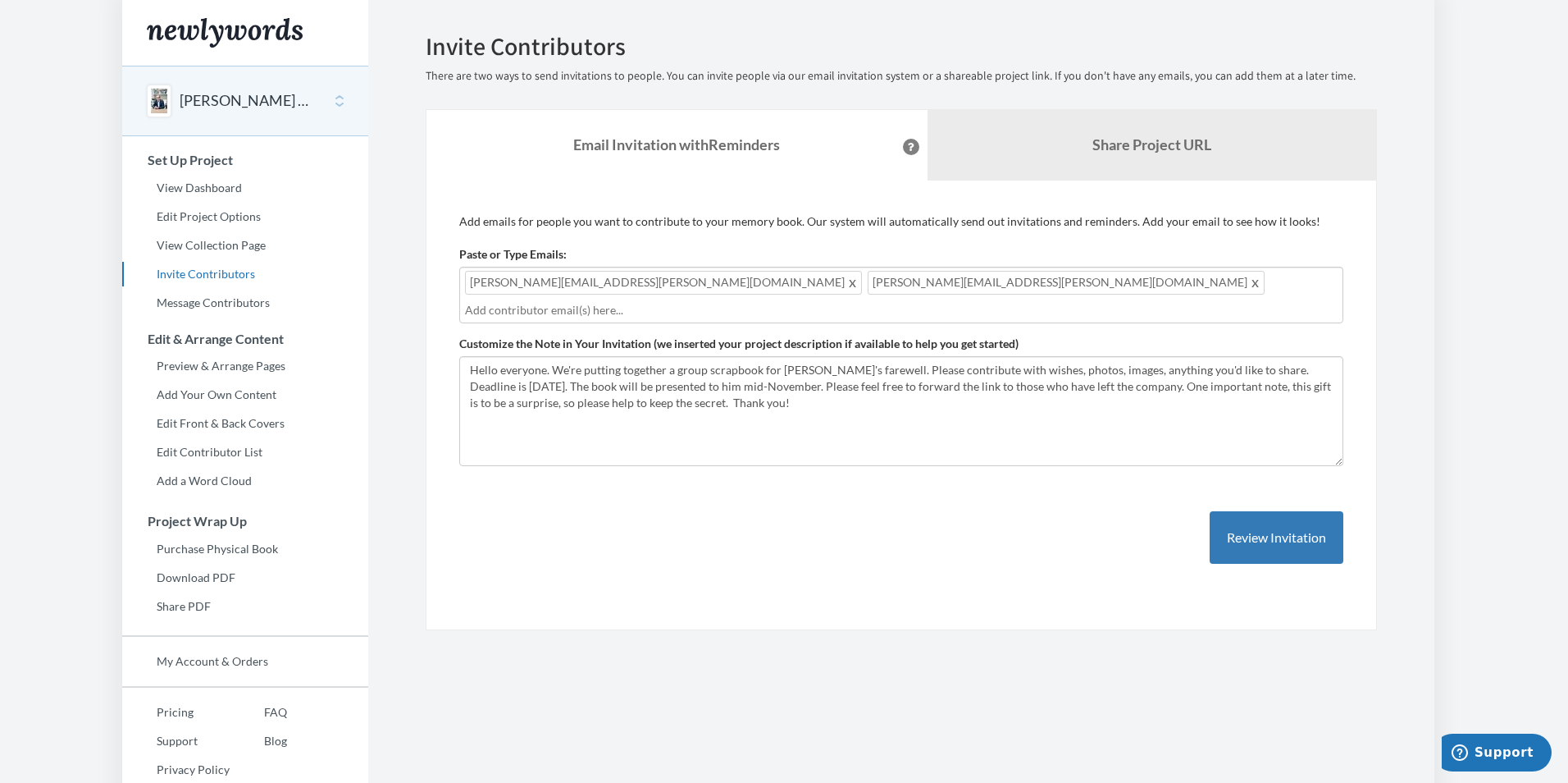
scroll to position [0, 0]
click at [1256, 517] on button "Review Invitation" at bounding box center [1276, 538] width 134 height 54
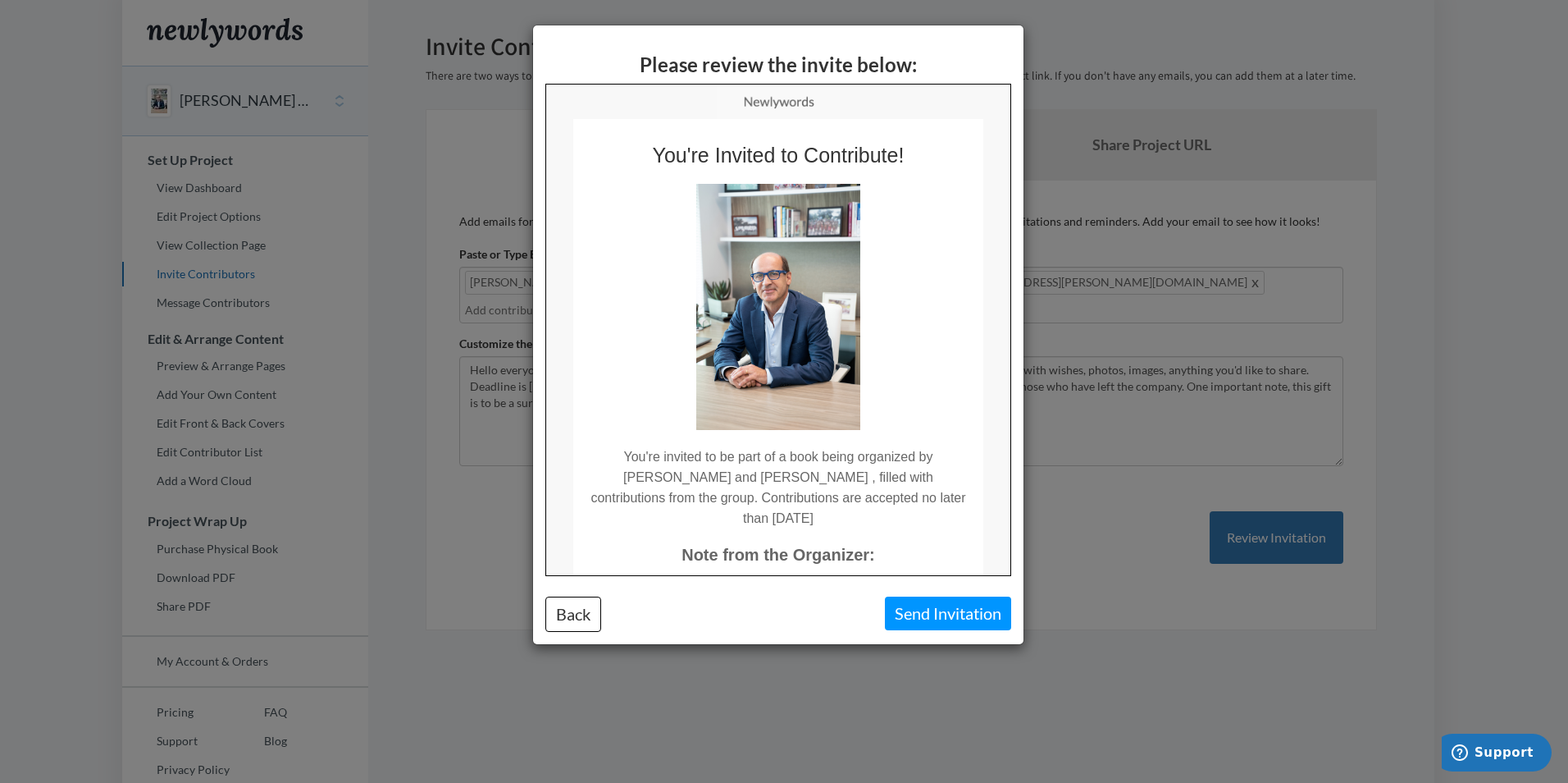
scroll to position [82, 0]
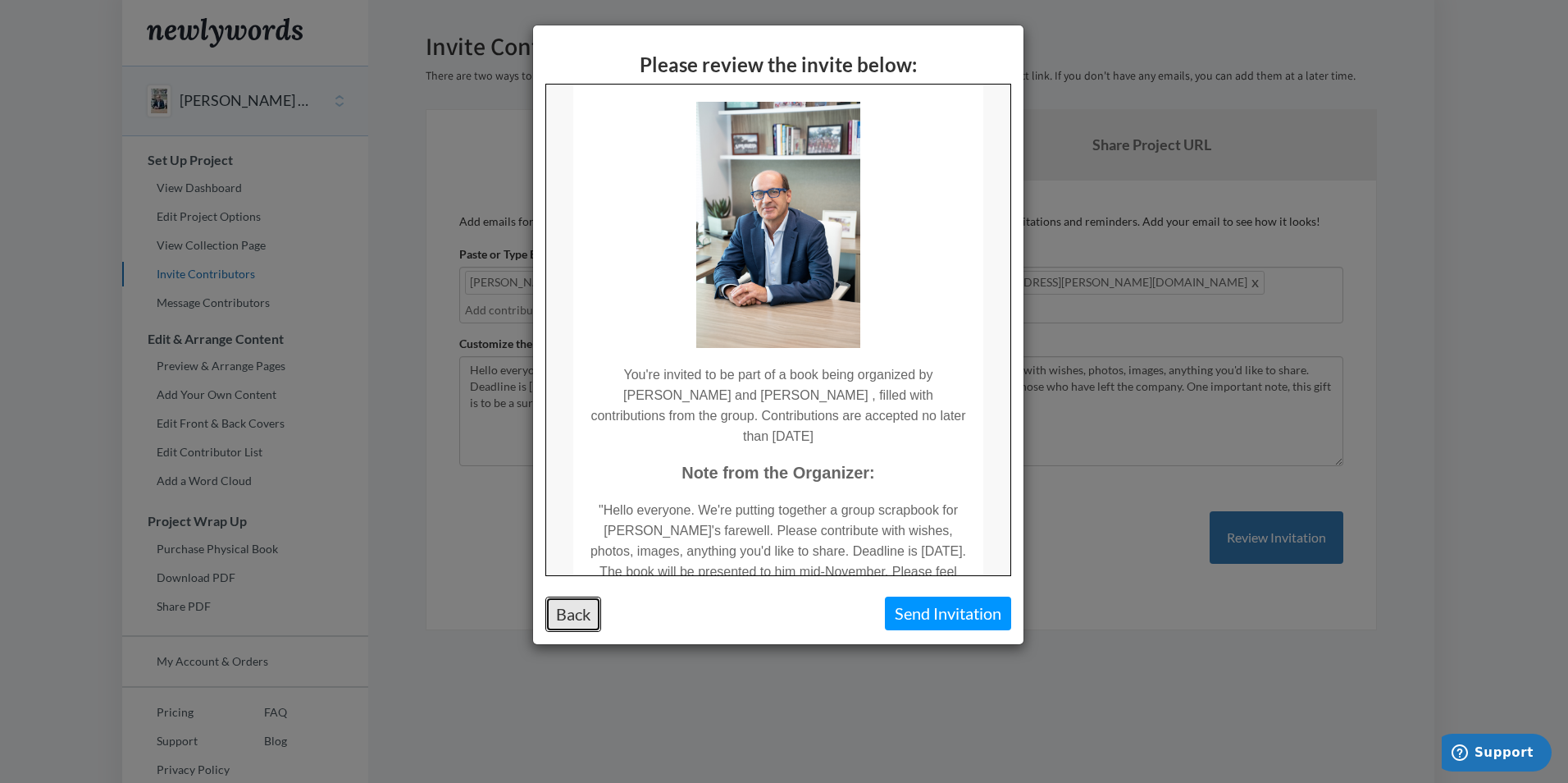
click at [593, 616] on button "Back" at bounding box center [573, 615] width 55 height 36
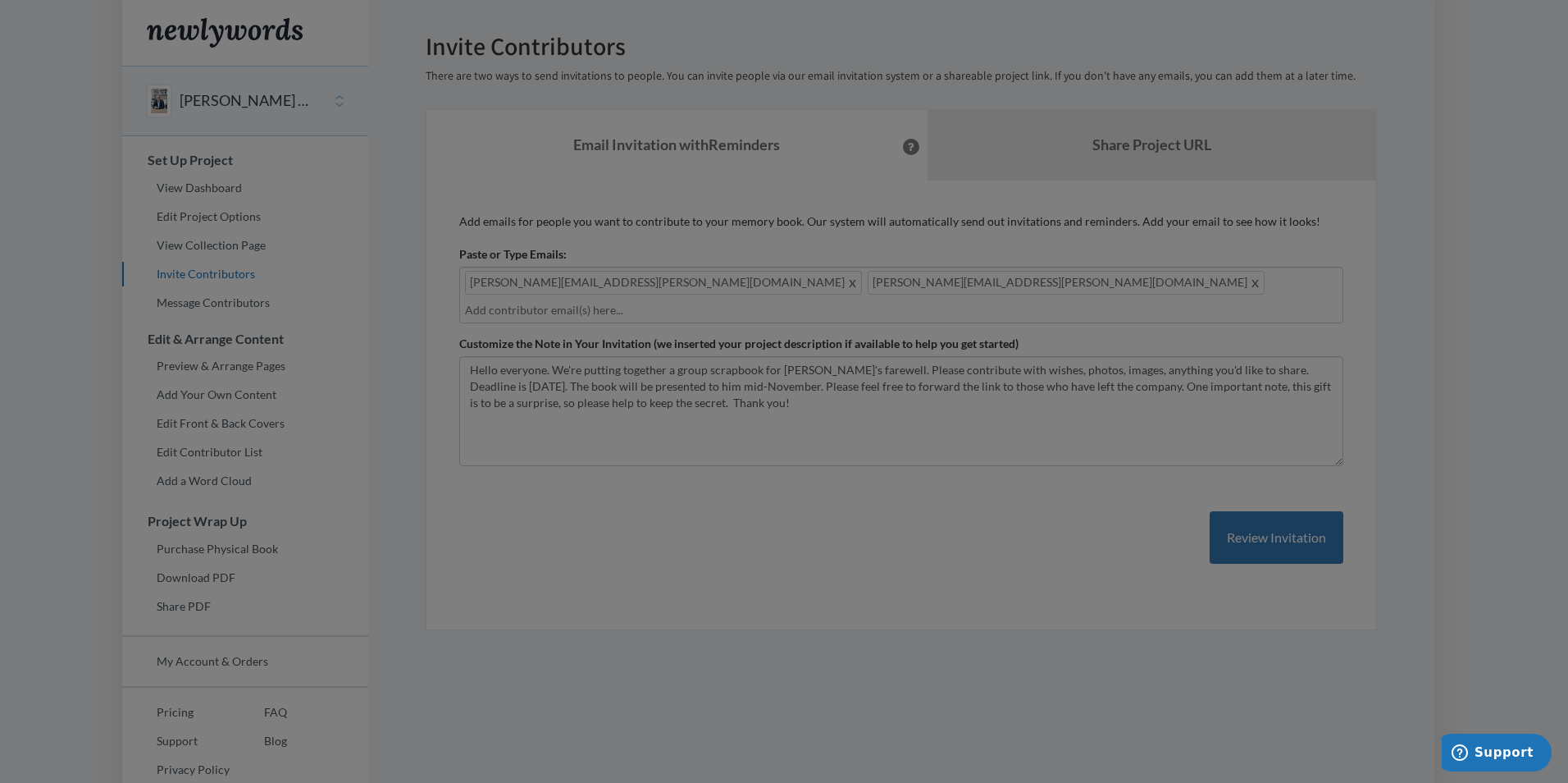
scroll to position [0, 0]
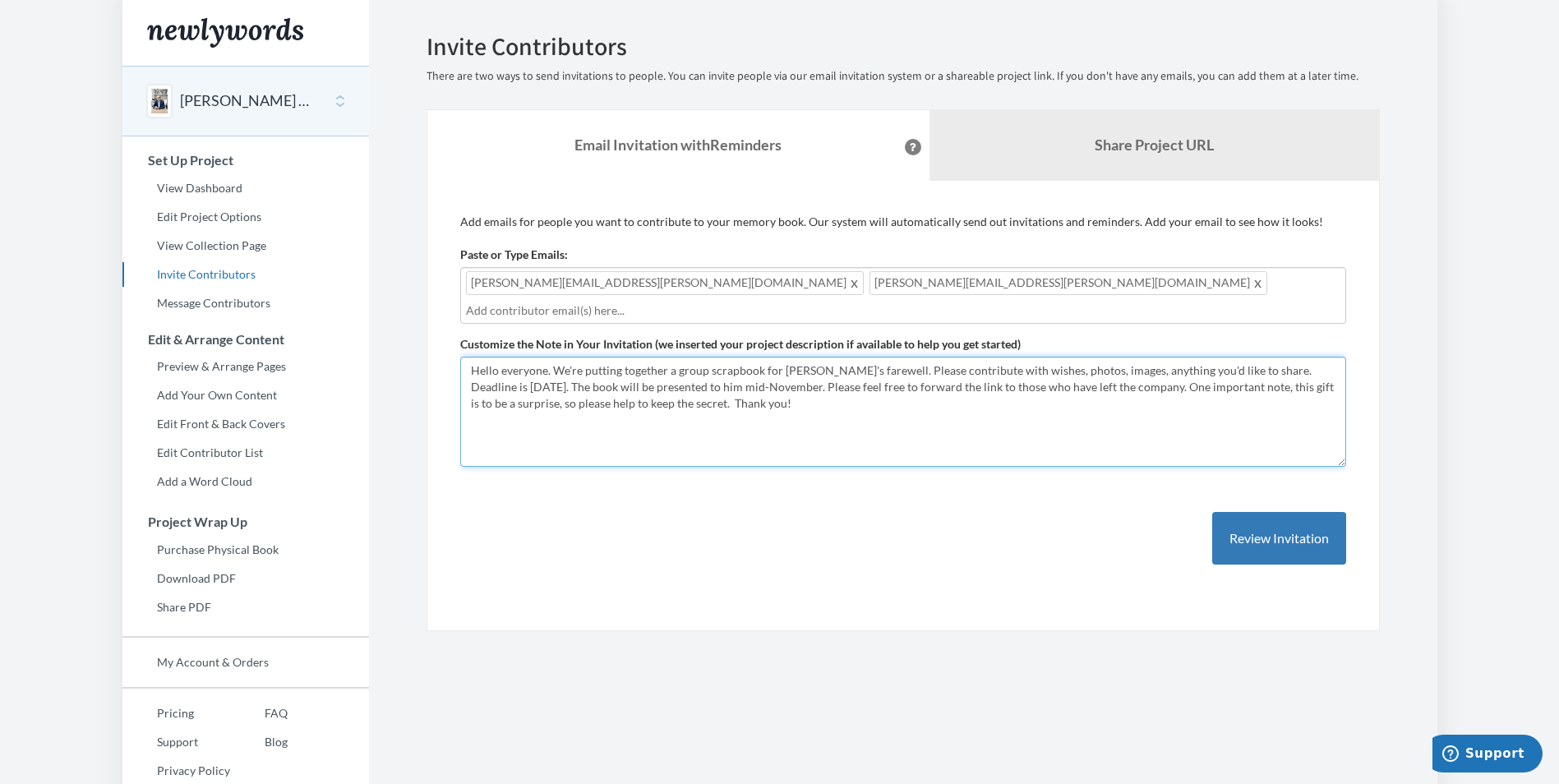
click at [783, 356] on textarea "Hello everyone. We're putting together a group scrapbook for [PERSON_NAME]'s fa…" at bounding box center [904, 411] width 886 height 110
type textarea "Hello everyone. We're putting together a group scrapbook for [PERSON_NAME] reti…"
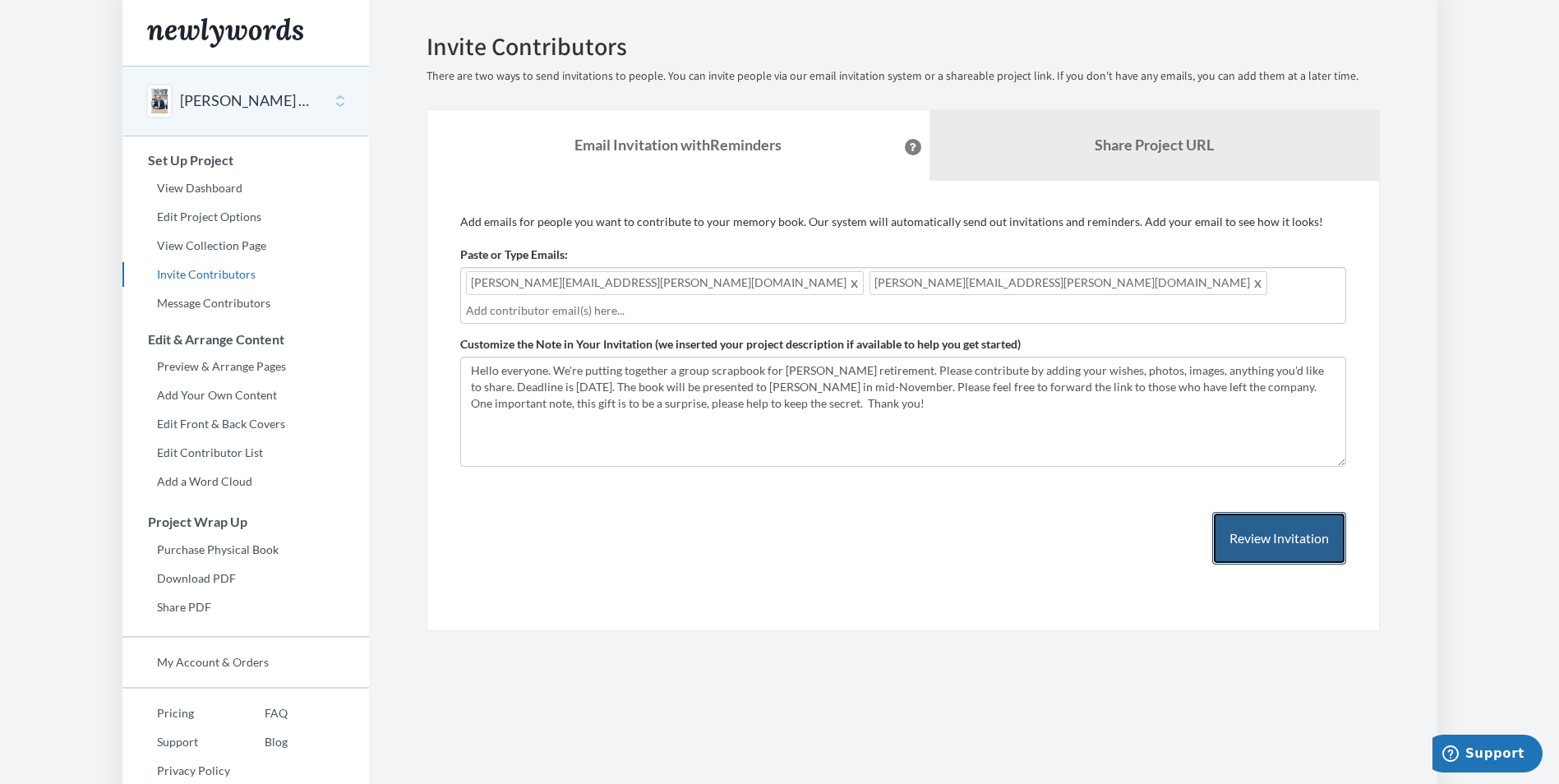
click at [1276, 513] on button "Review Invitation" at bounding box center [1279, 539] width 134 height 54
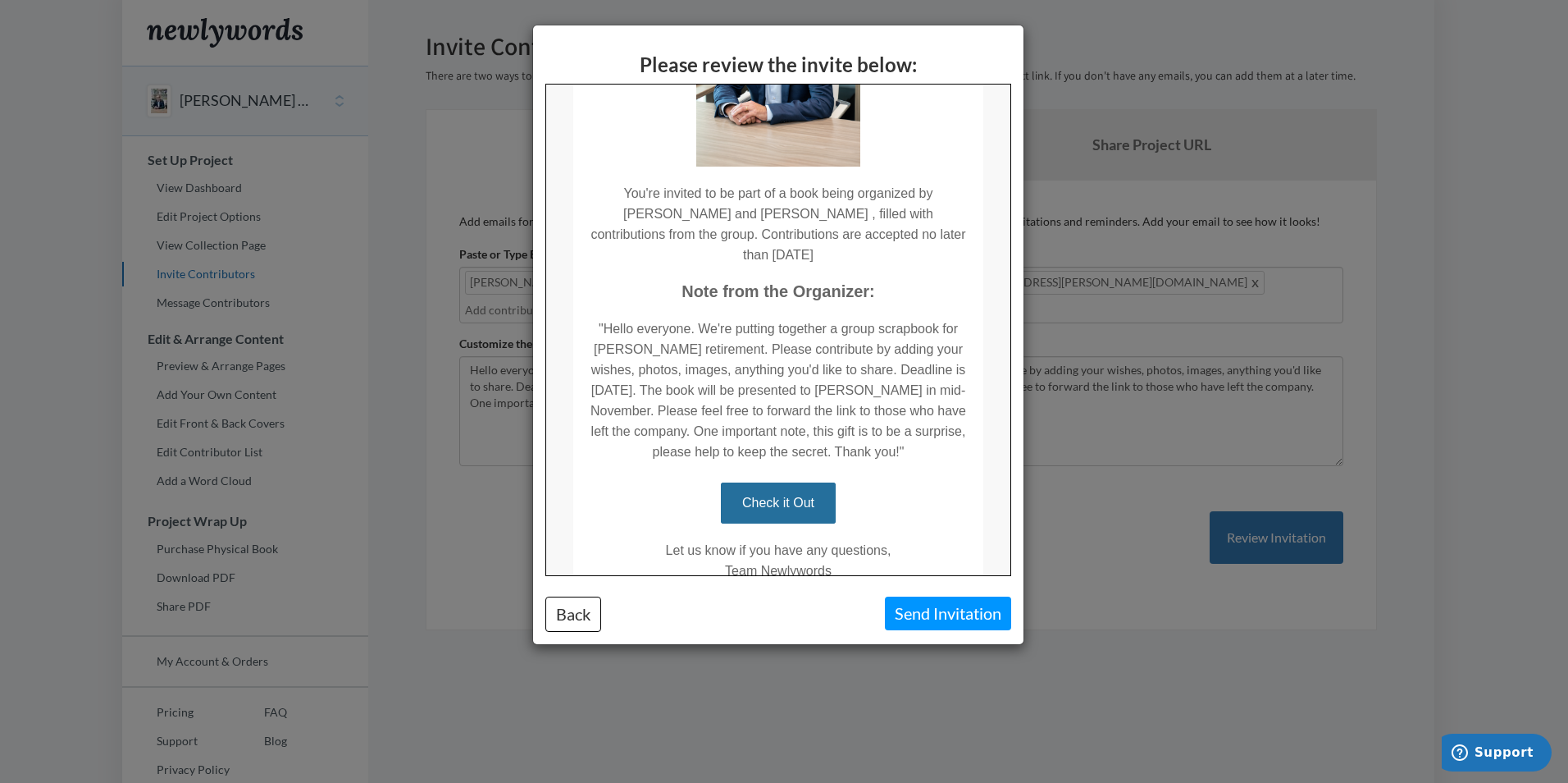
scroll to position [339, 0]
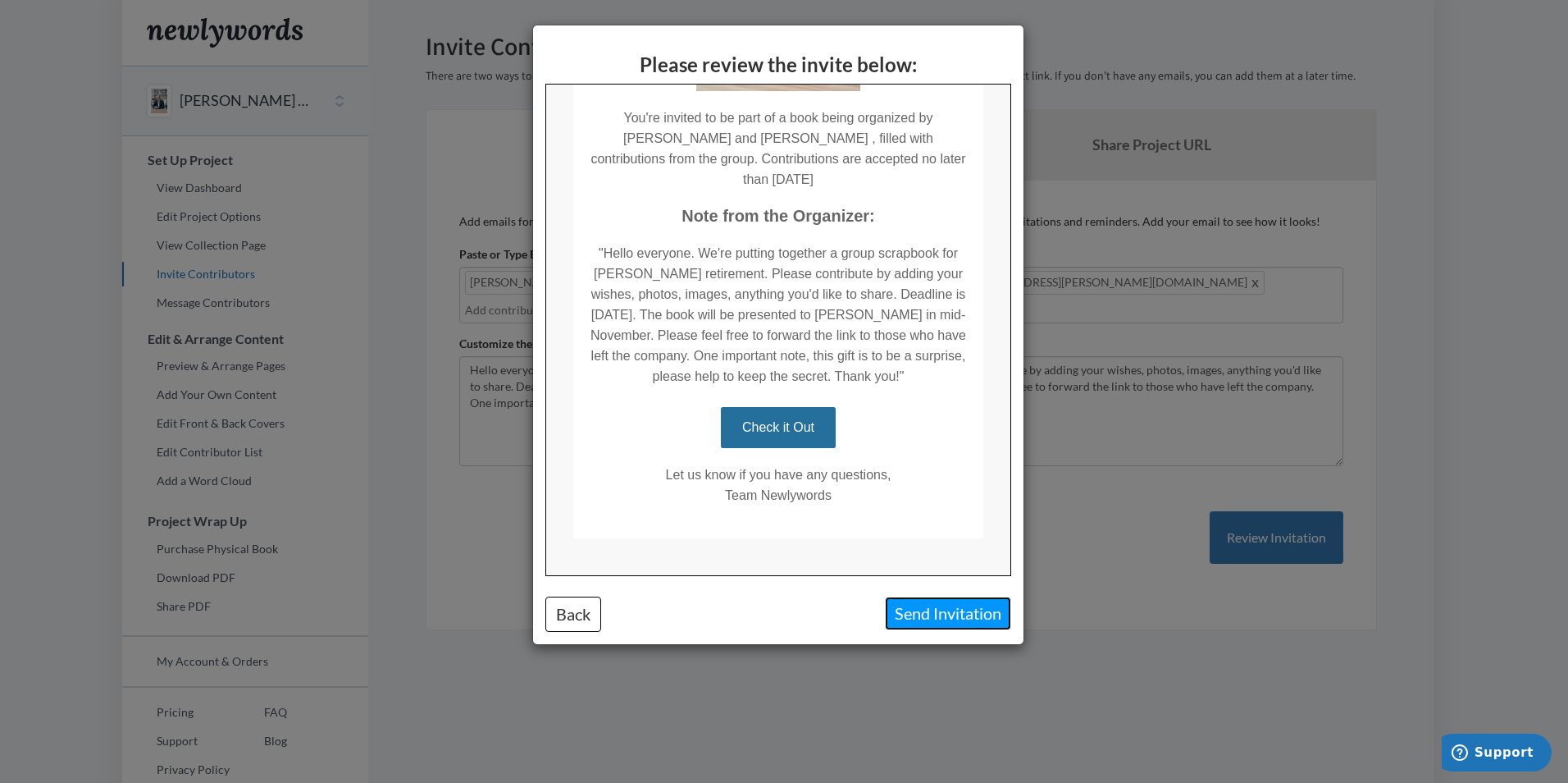
click at [938, 615] on button "Send Invitation" at bounding box center [947, 614] width 126 height 34
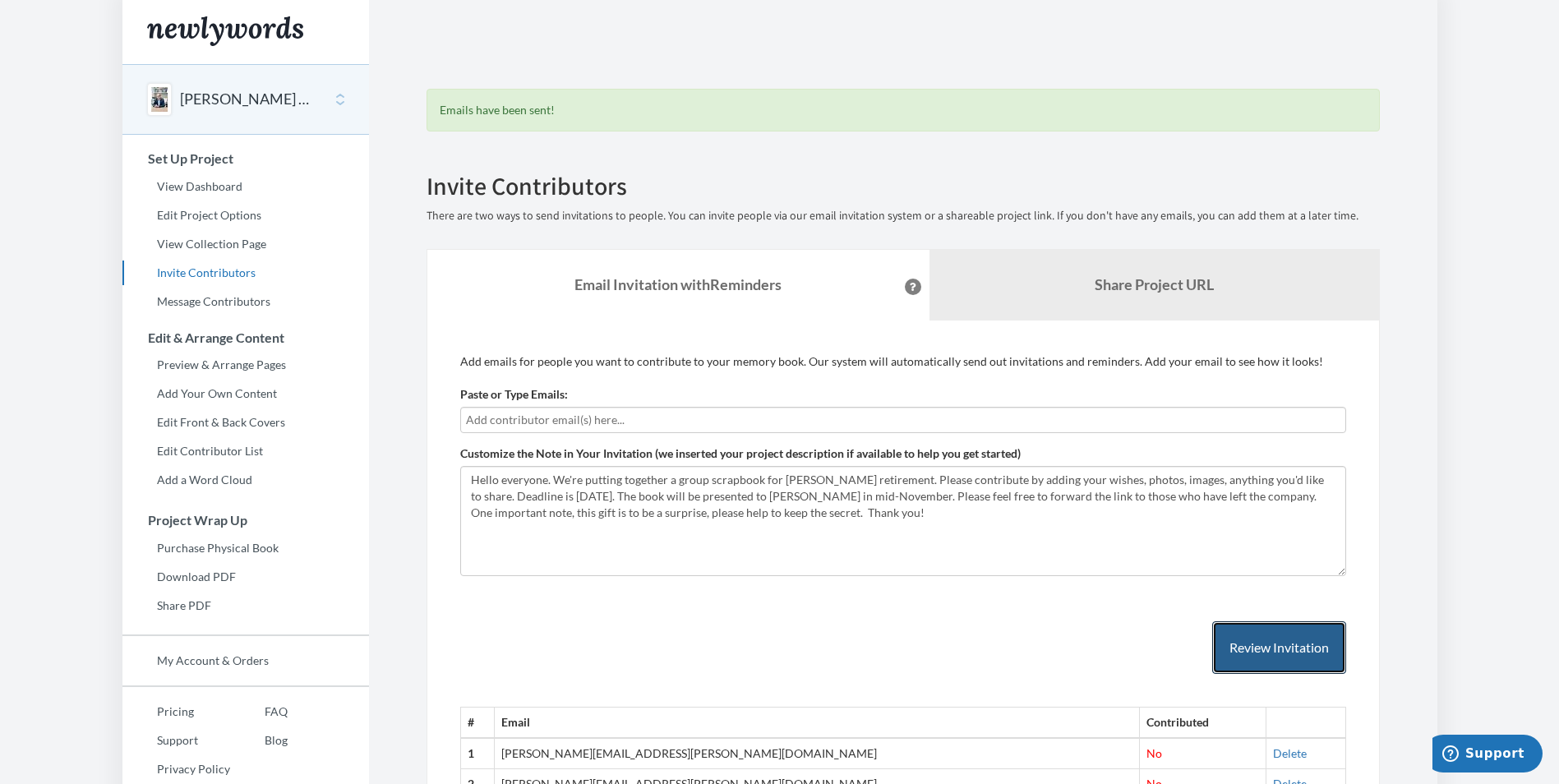
scroll to position [0, 0]
click at [412, 384] on div "Emails have been sent! Invite Contributors There are two ways to send invitatio…" at bounding box center [904, 442] width 1003 height 818
